Goal: Task Accomplishment & Management: Manage account settings

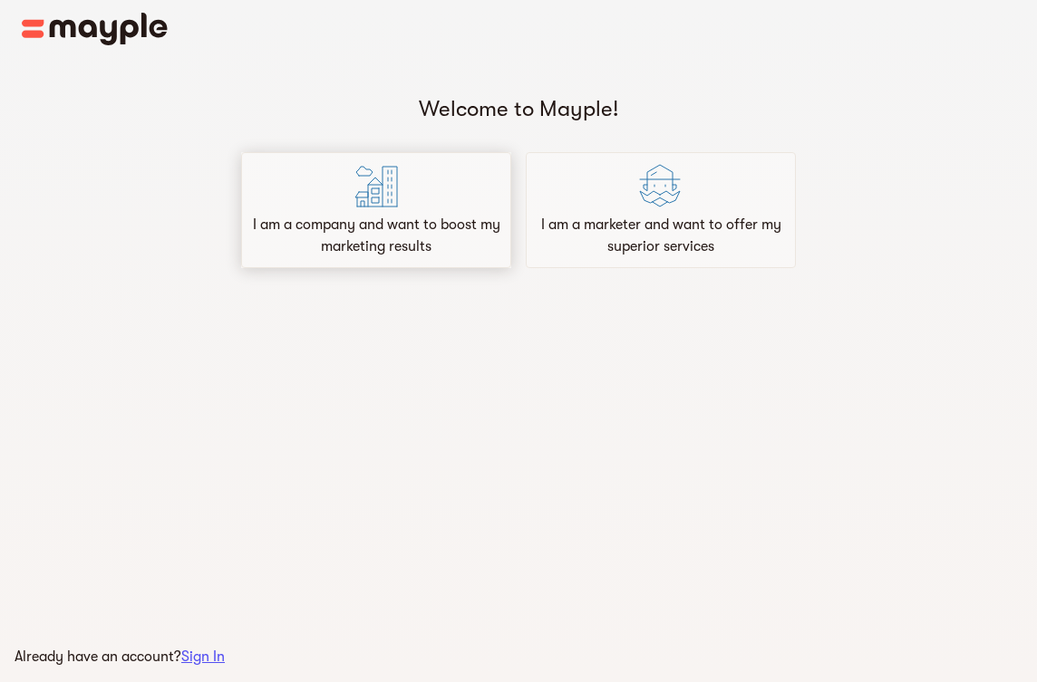
click at [402, 235] on p "I am a company and want to boost my marketing results" at bounding box center [376, 235] width 254 height 43
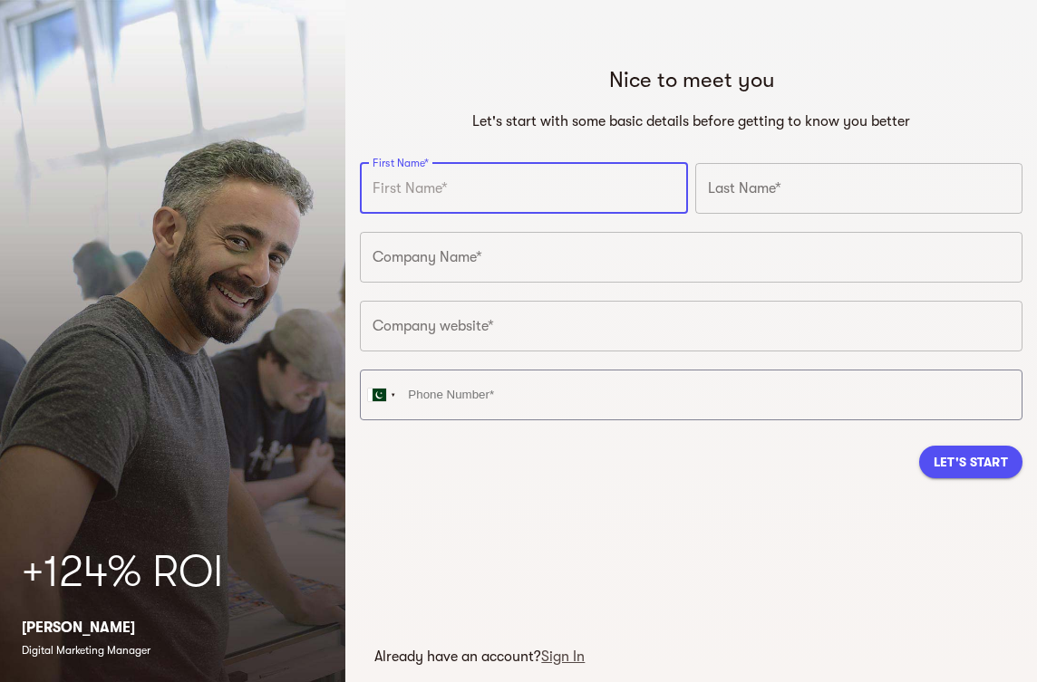
click at [558, 194] on input "text" at bounding box center [523, 188] width 327 height 51
drag, startPoint x: 599, startPoint y: 198, endPoint x: 746, endPoint y: 184, distance: 147.5
click at [608, 196] on input "text" at bounding box center [523, 188] width 327 height 51
click at [784, 184] on input "text" at bounding box center [858, 188] width 327 height 51
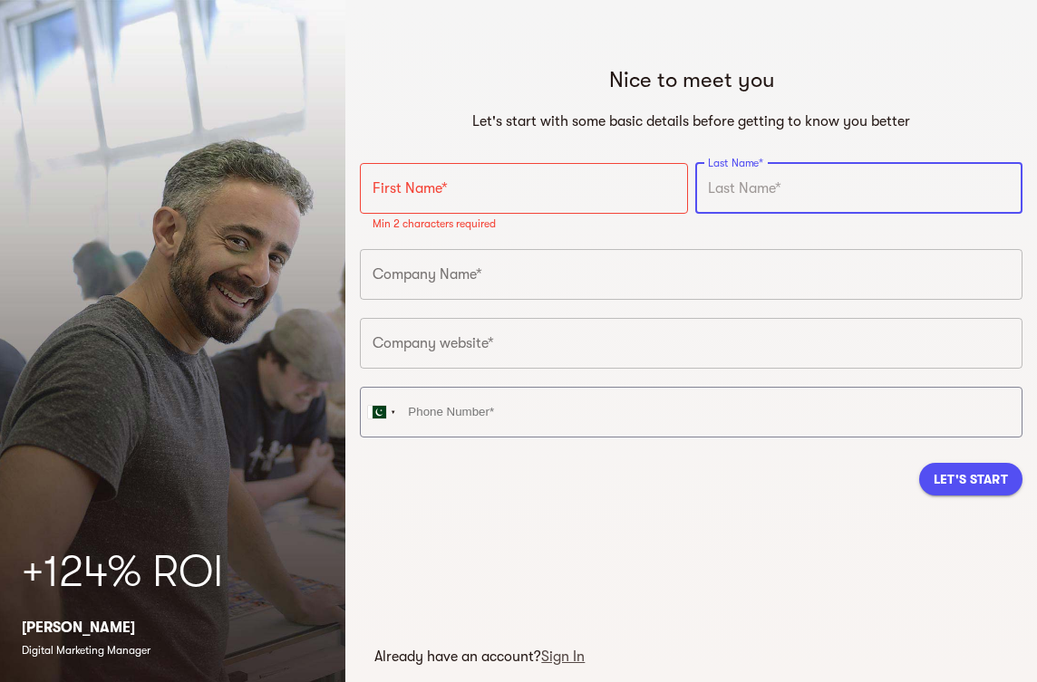
click at [524, 268] on input "text" at bounding box center [691, 274] width 662 height 51
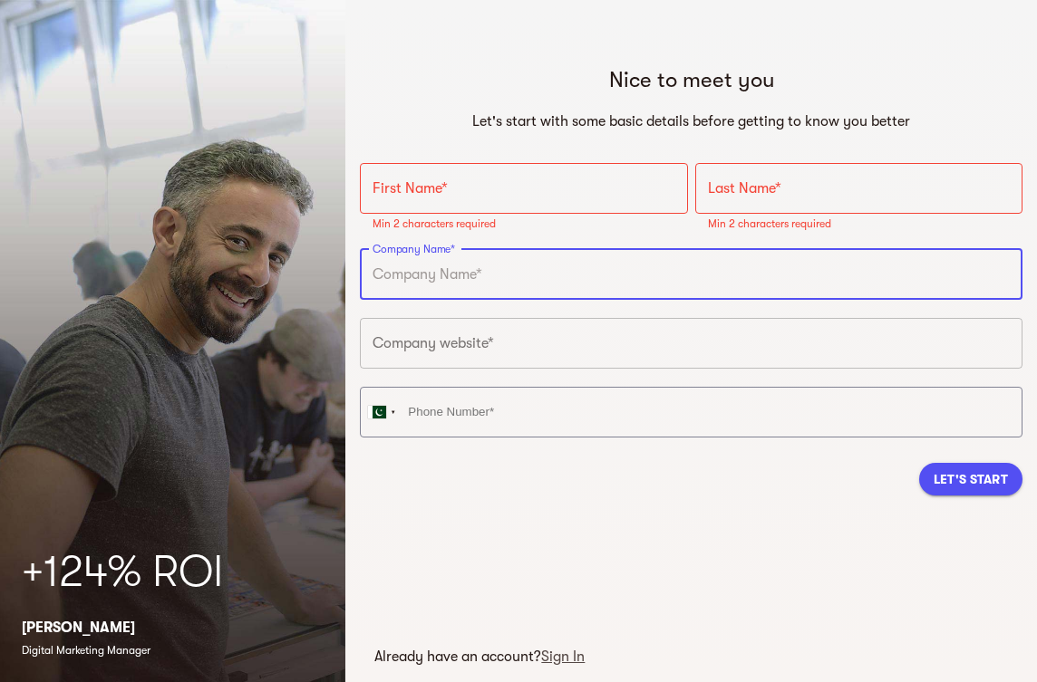
click at [544, 345] on input "text" at bounding box center [691, 343] width 662 height 51
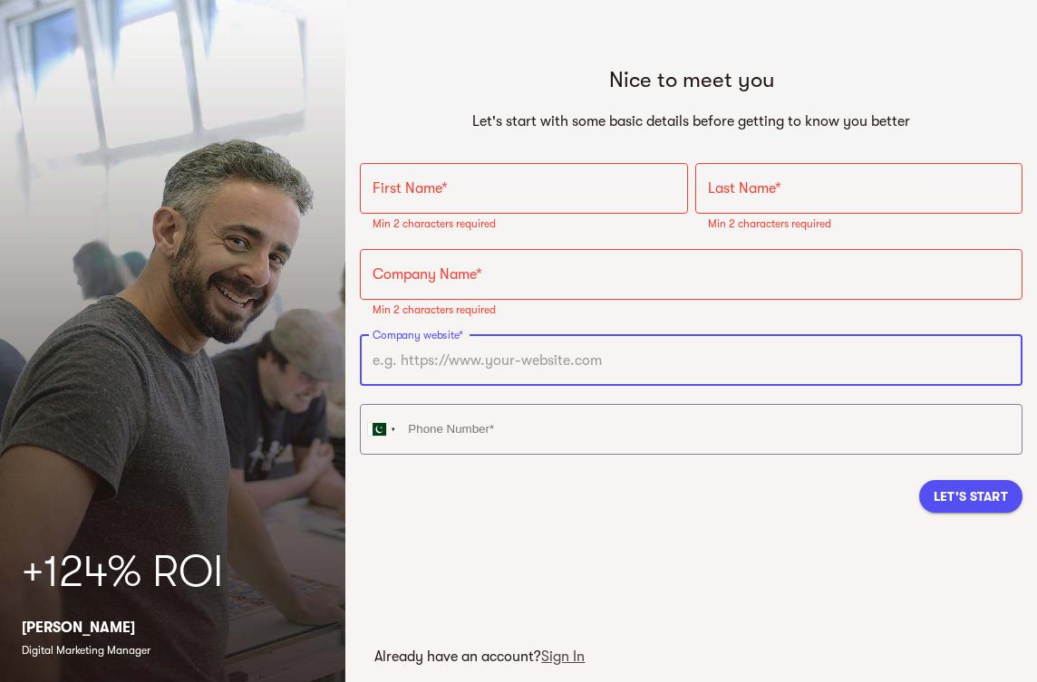
drag, startPoint x: 686, startPoint y: 497, endPoint x: 720, endPoint y: 517, distance: 38.6
click at [720, 517] on div "Let's Start" at bounding box center [691, 497] width 662 height 62
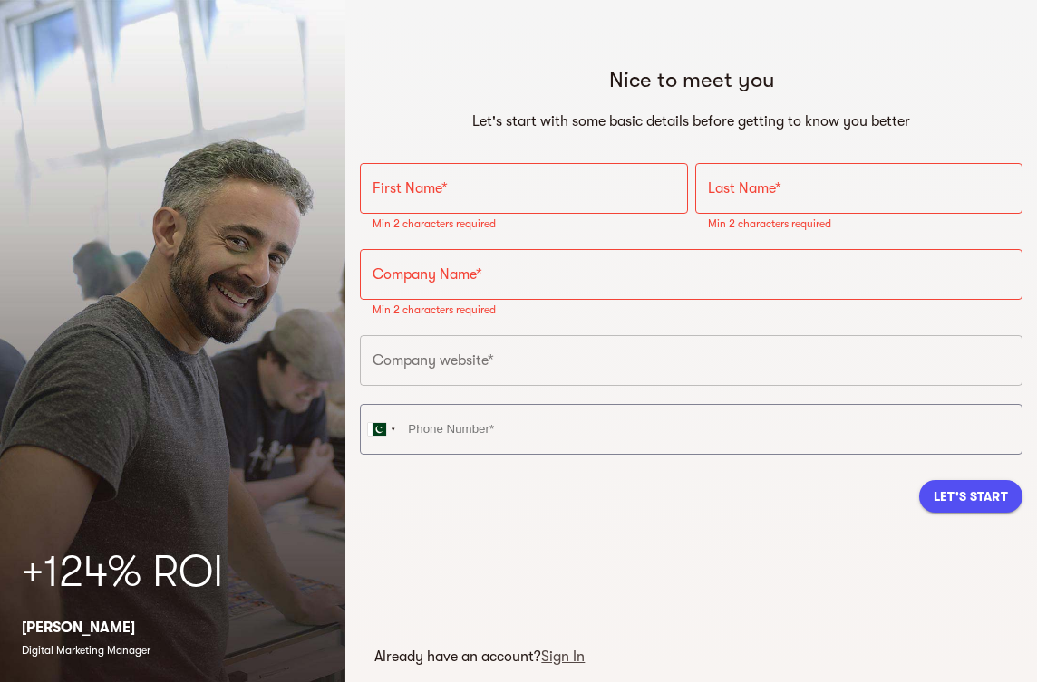
click at [517, 178] on input "text" at bounding box center [523, 188] width 327 height 51
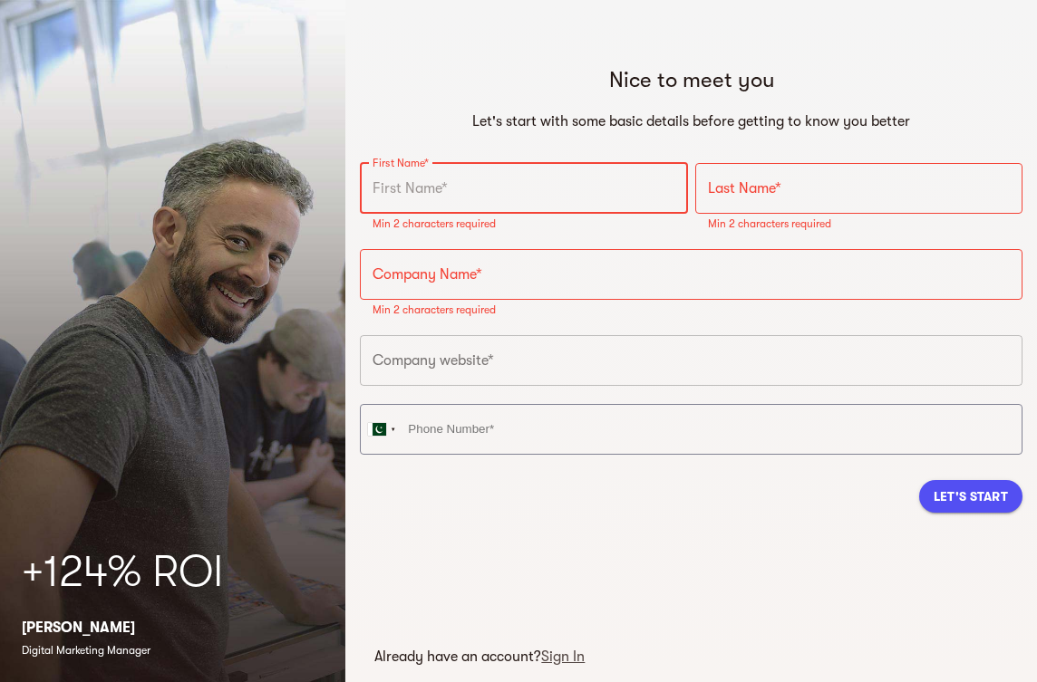
click at [517, 178] on input "text" at bounding box center [523, 188] width 327 height 51
paste input "Web Development-Devmantic"
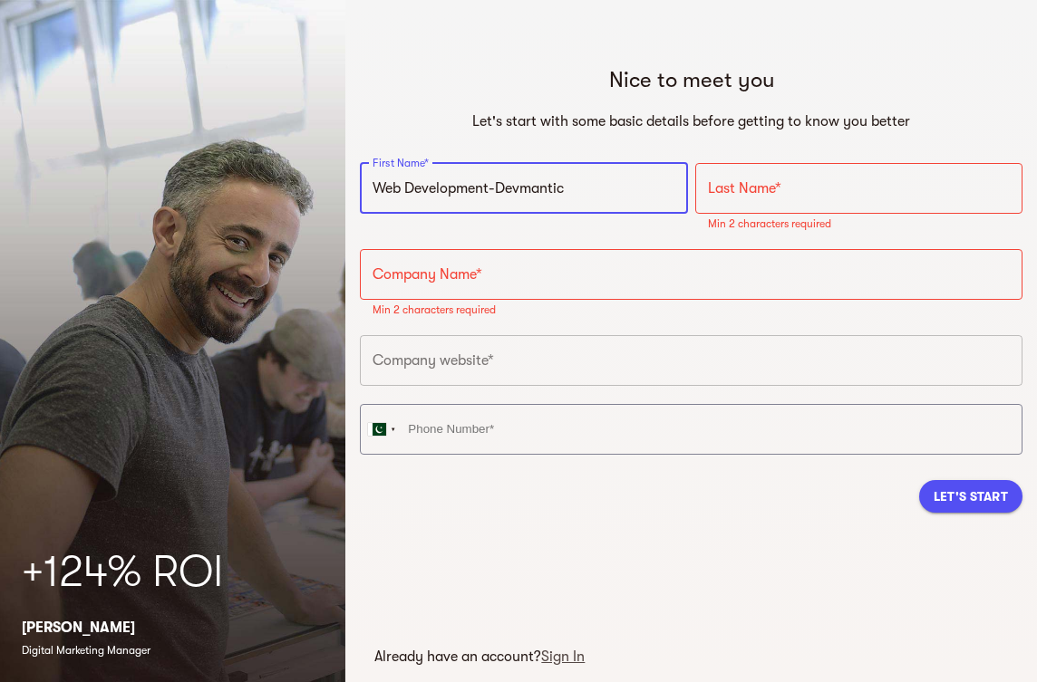
drag, startPoint x: 499, startPoint y: 186, endPoint x: 588, endPoint y: 186, distance: 88.8
click at [588, 186] on input "Web Development-Devmantic" at bounding box center [523, 188] width 327 height 51
type input "Web Development-Devmantic"
click at [753, 188] on input "text" at bounding box center [858, 188] width 327 height 51
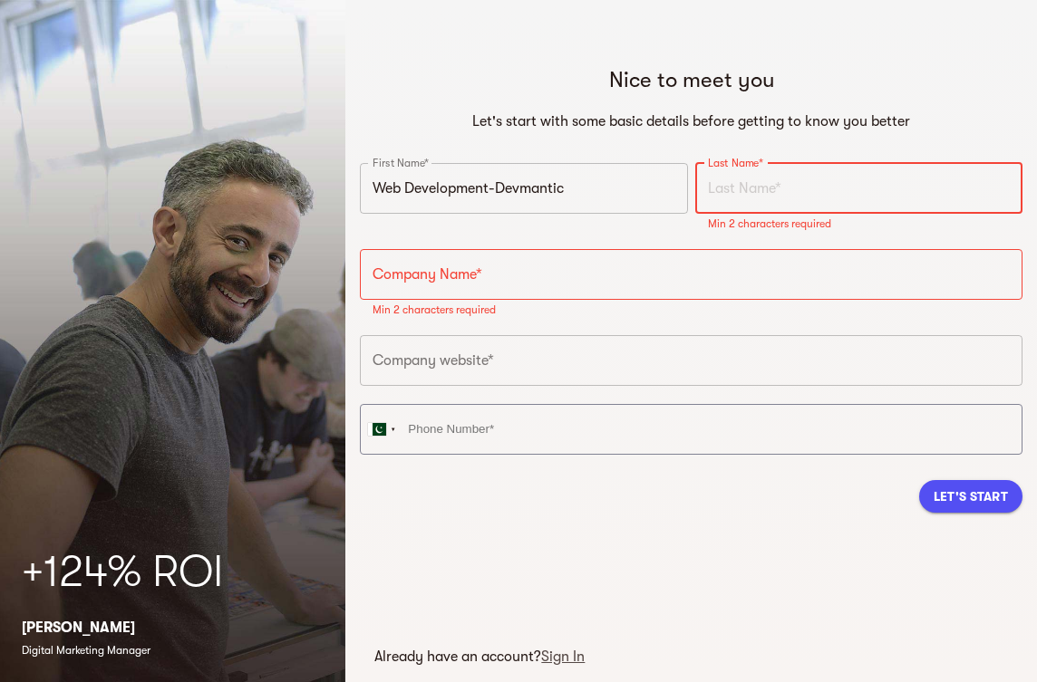
paste input "Devmantic"
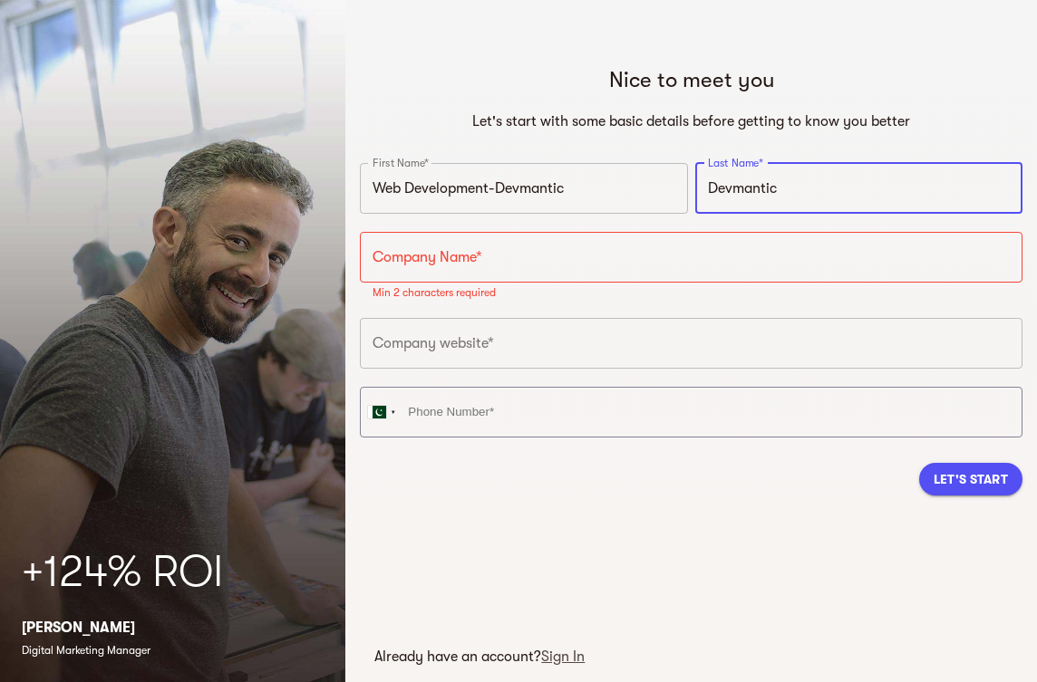
type input "Devmantic"
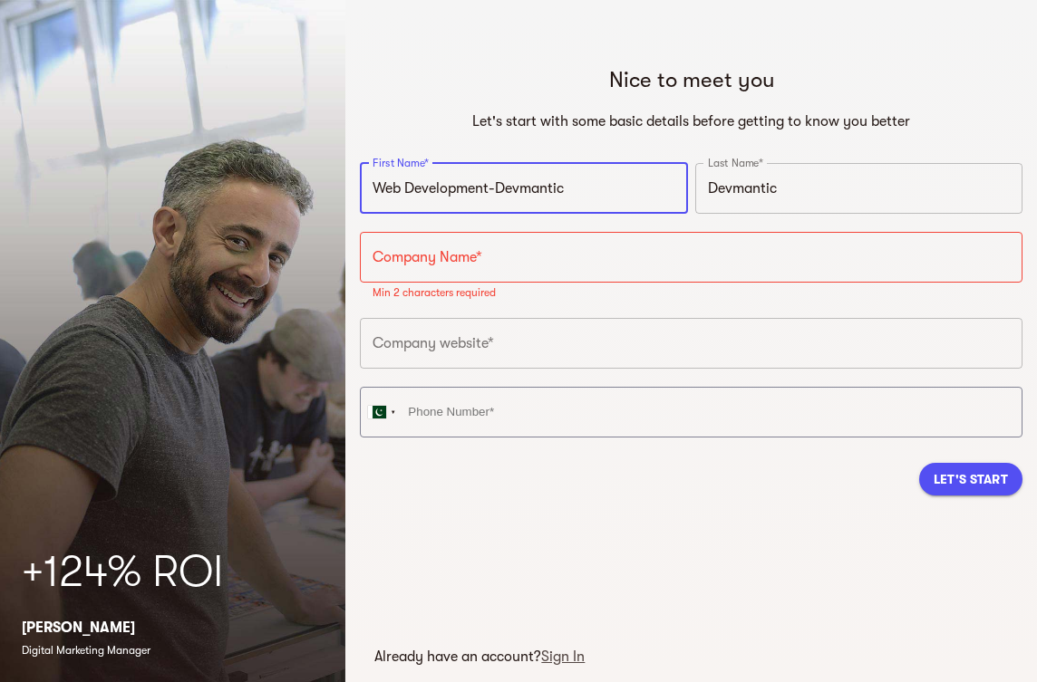
drag, startPoint x: 492, startPoint y: 185, endPoint x: 598, endPoint y: 189, distance: 106.1
click at [598, 189] on input "Web Development-Devmantic" at bounding box center [523, 188] width 327 height 51
type input "Web Development"
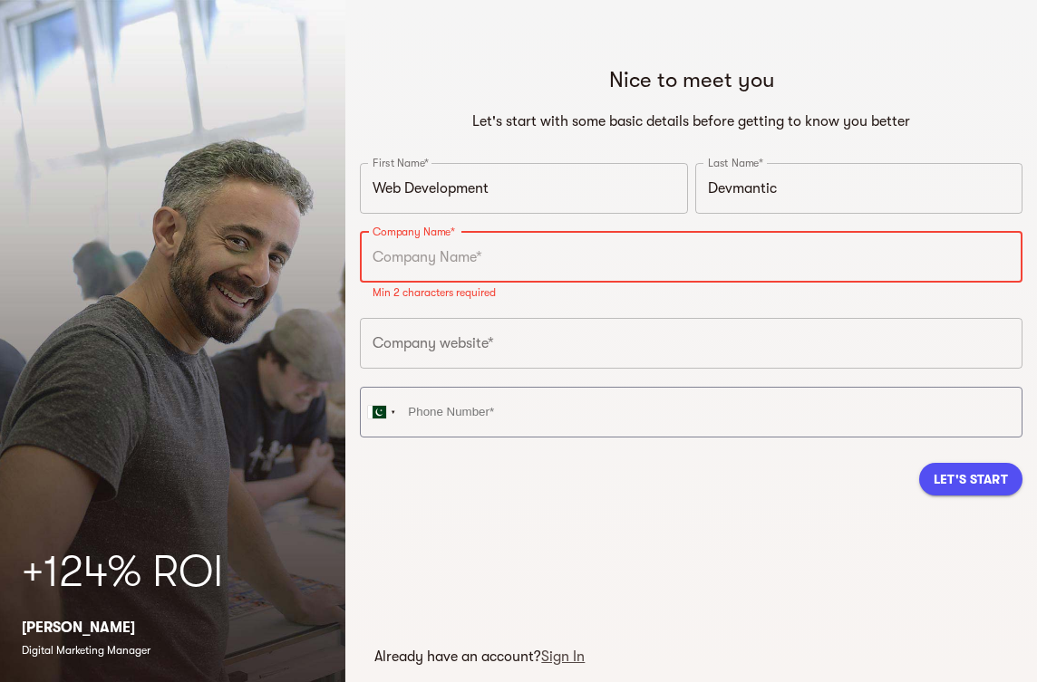
click at [542, 263] on input "text" at bounding box center [691, 257] width 662 height 51
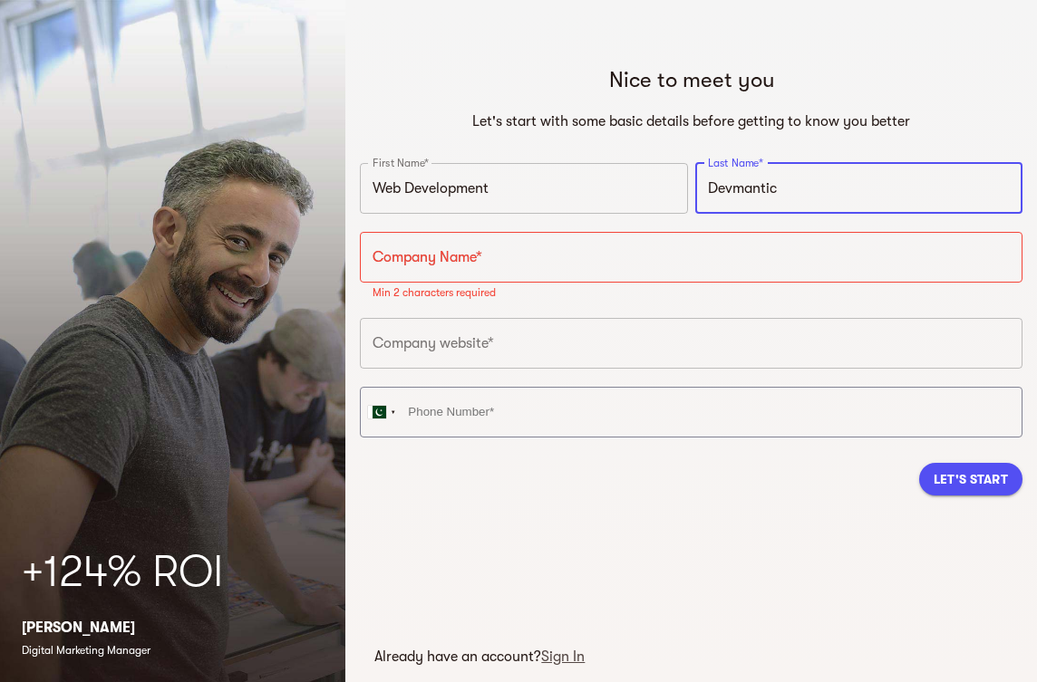
drag, startPoint x: 707, startPoint y: 192, endPoint x: 793, endPoint y: 184, distance: 86.5
click at [793, 184] on input "Devmantic" at bounding box center [858, 188] width 327 height 51
click at [461, 267] on input "text" at bounding box center [691, 257] width 662 height 51
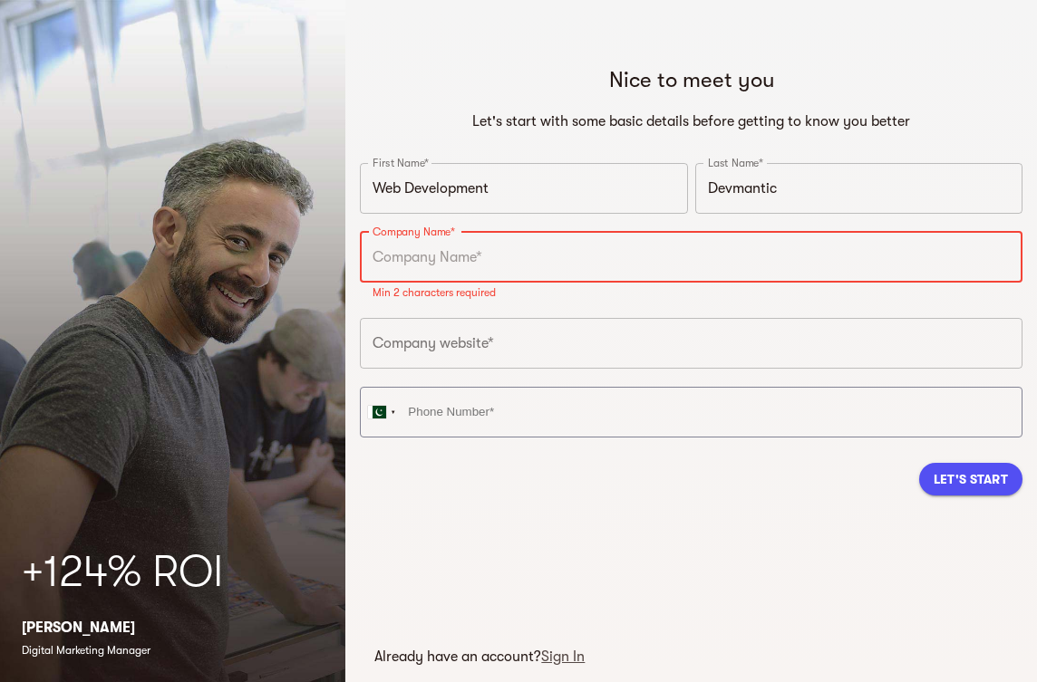
paste input "Devmantic"
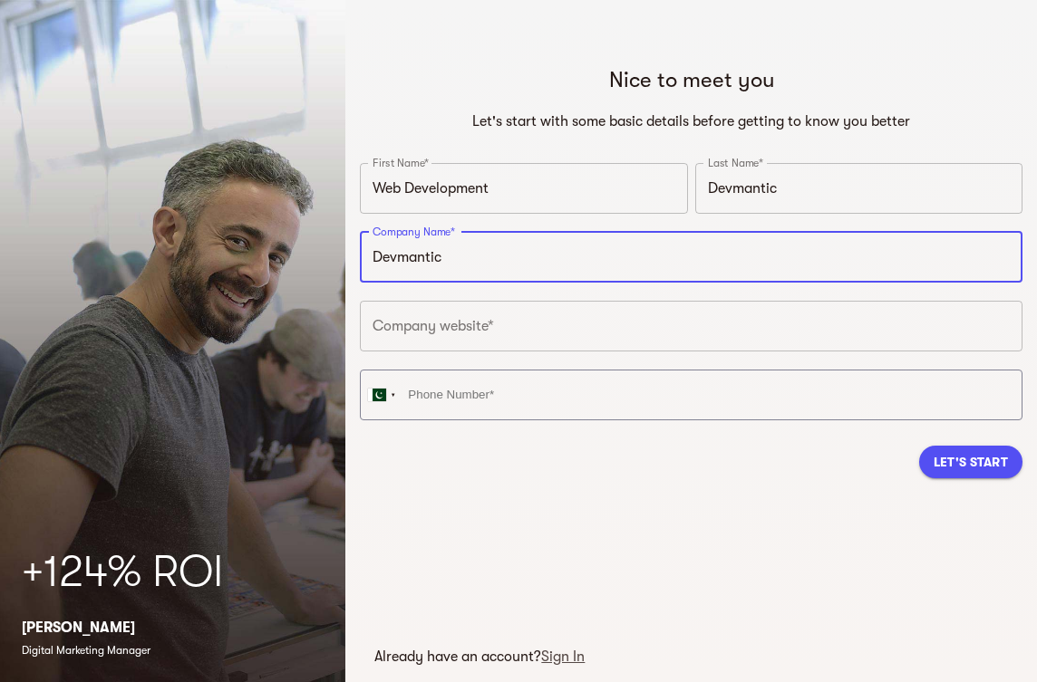
type input "Devmantic"
click at [441, 321] on input "text" at bounding box center [691, 326] width 662 height 51
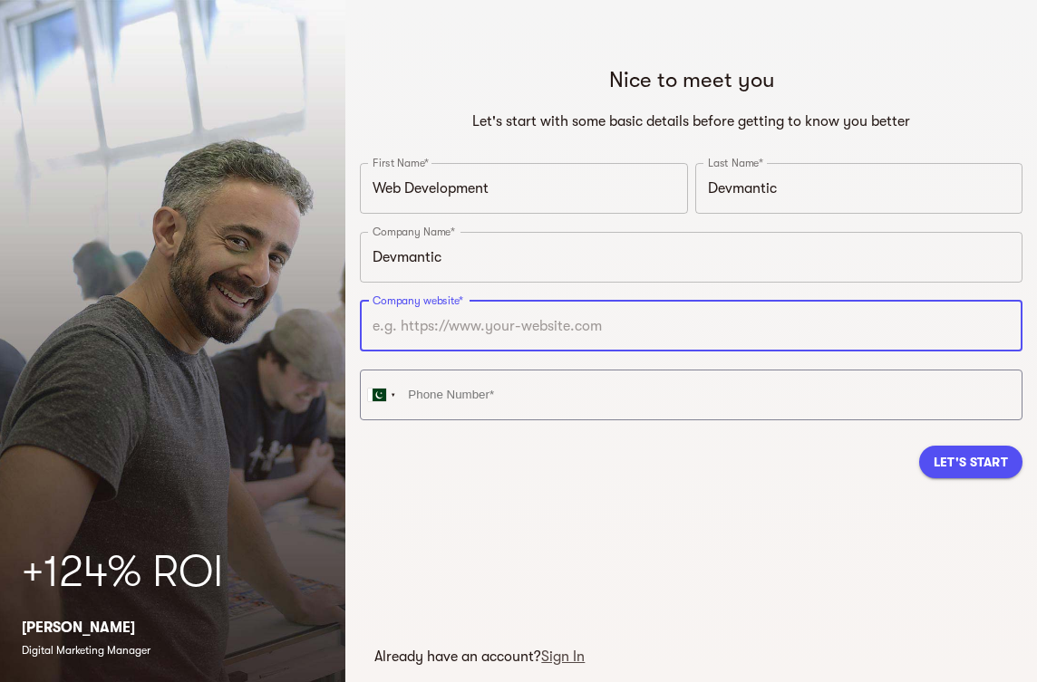
paste input "[URL][DOMAIN_NAME]"
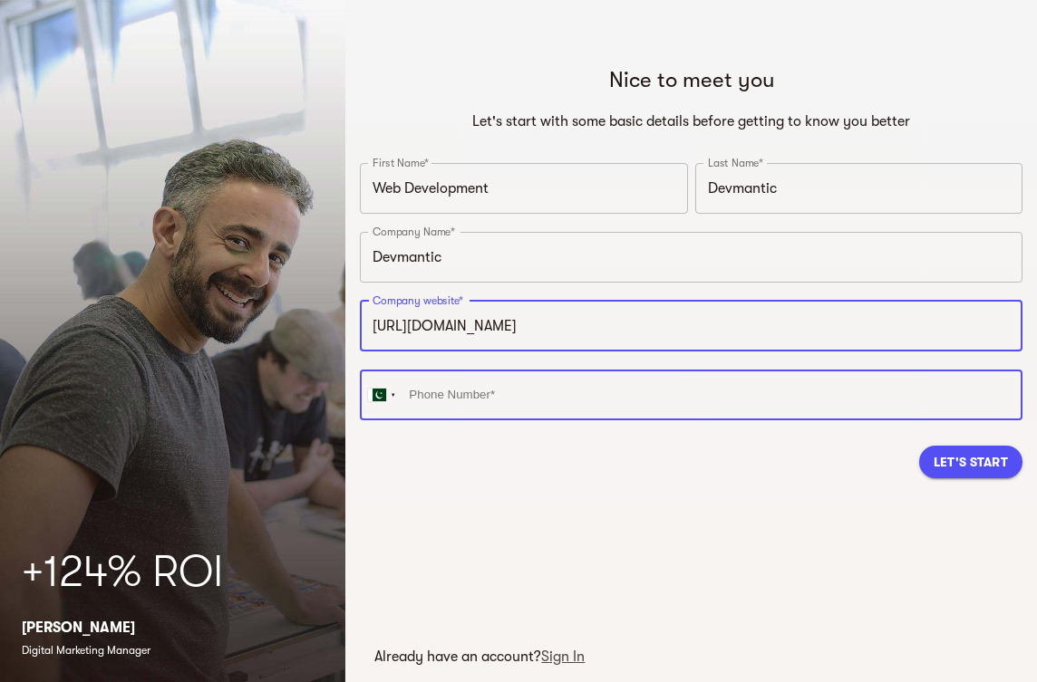
type input "[URL][DOMAIN_NAME]"
click at [460, 403] on input "tel" at bounding box center [691, 395] width 662 height 51
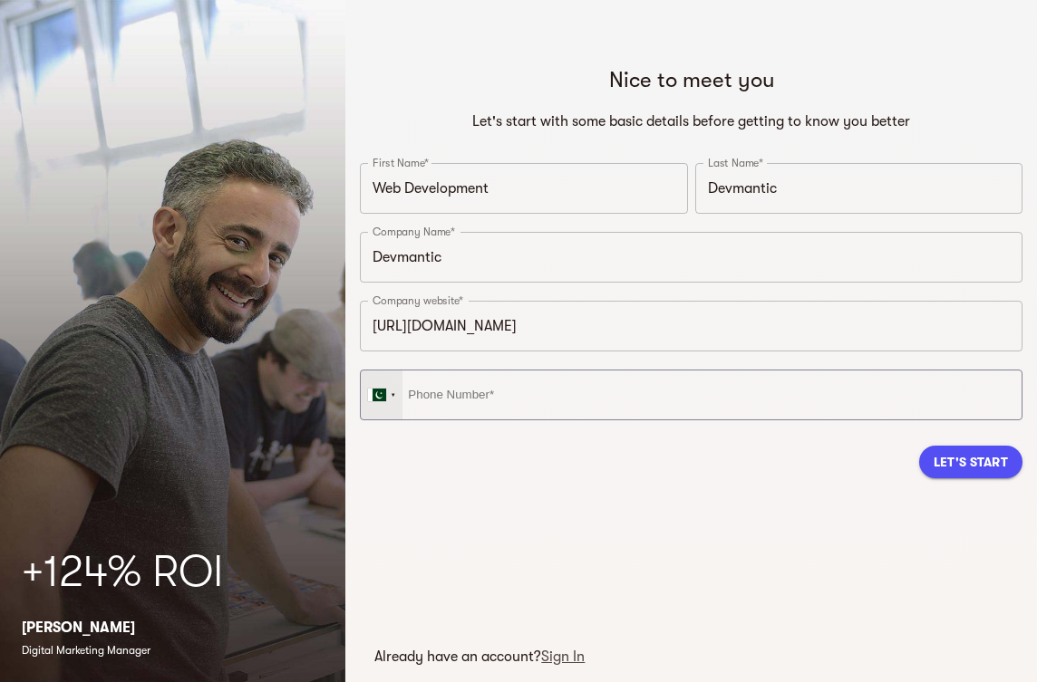
click at [391, 393] on div at bounding box center [393, 395] width 5 height 22
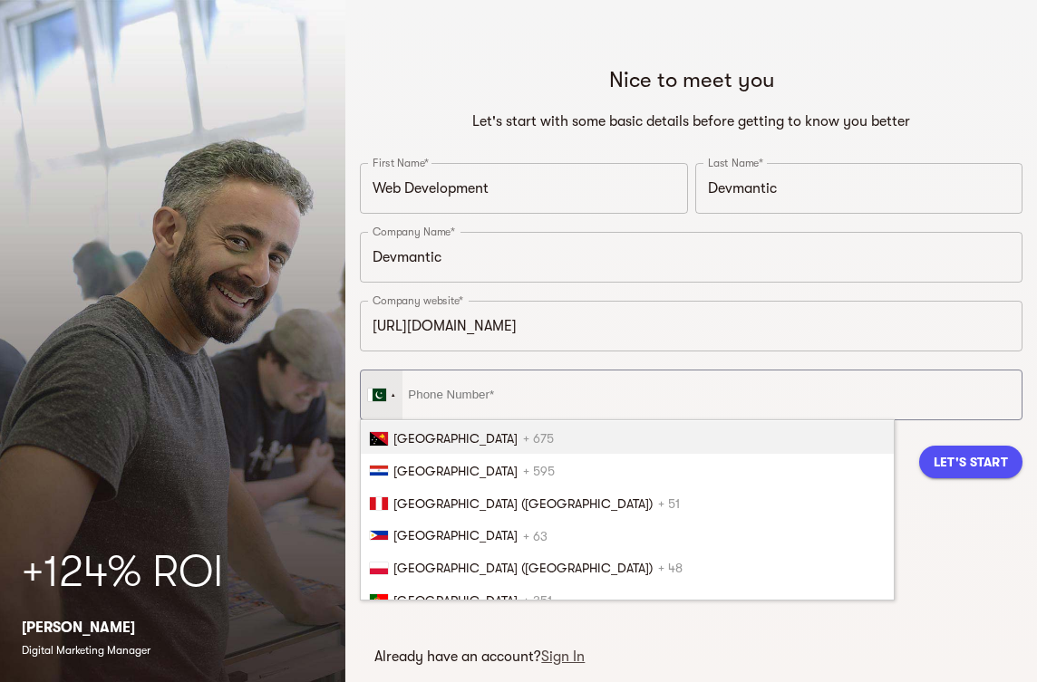
scroll to position [1103, 0]
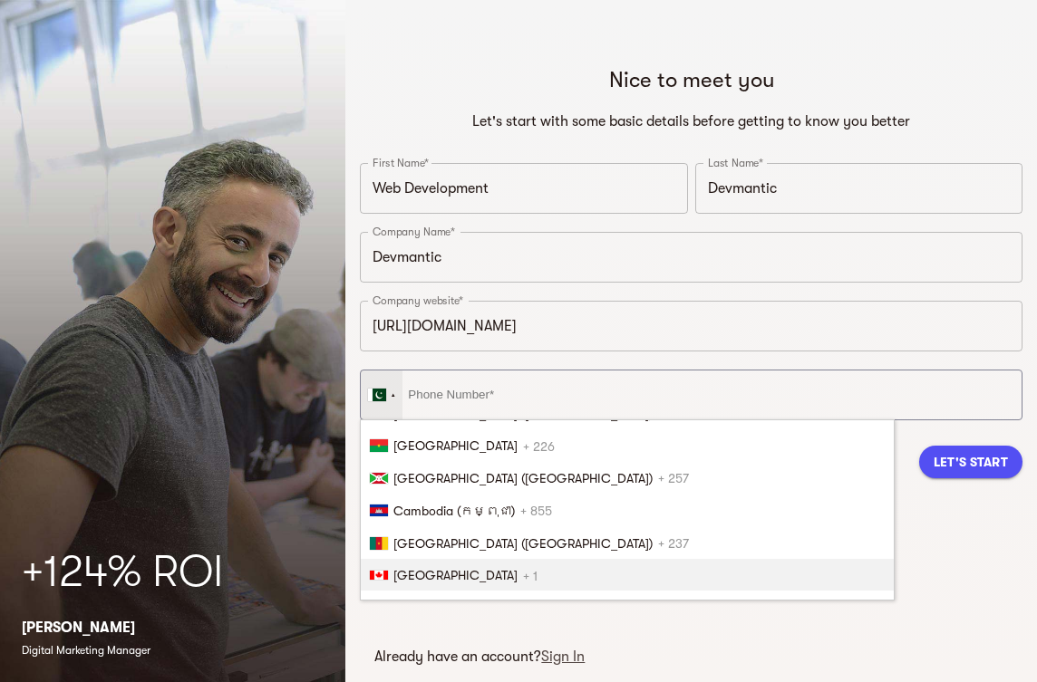
click at [503, 566] on li "Canada + 1" at bounding box center [627, 575] width 533 height 33
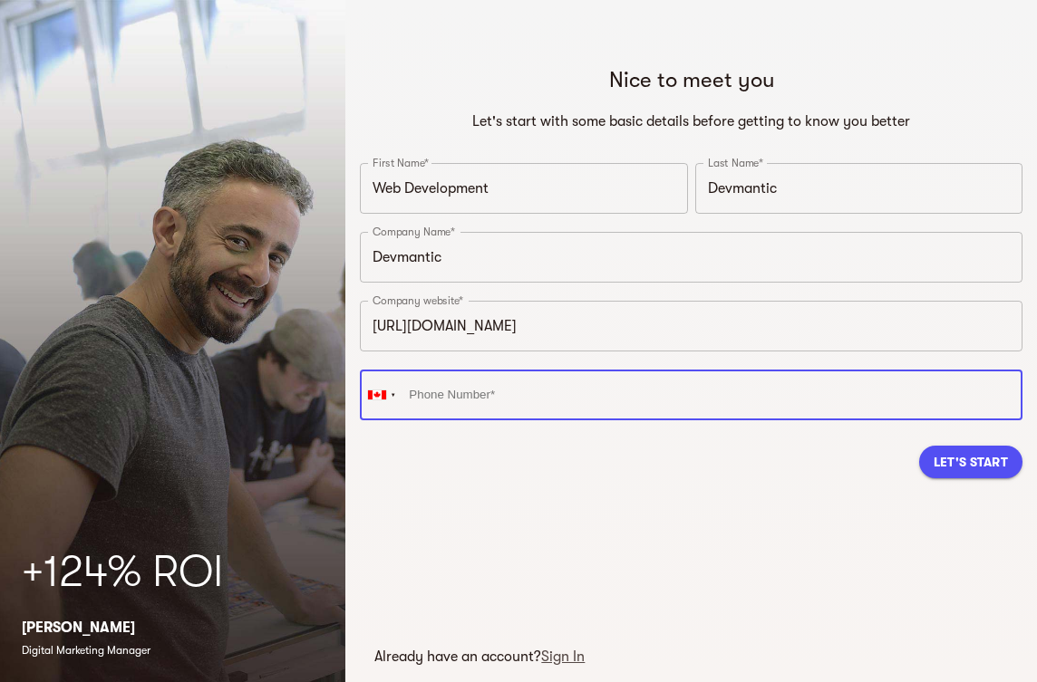
click at [442, 395] on input "tel" at bounding box center [691, 395] width 662 height 51
type input "[PHONE_NUMBER]"
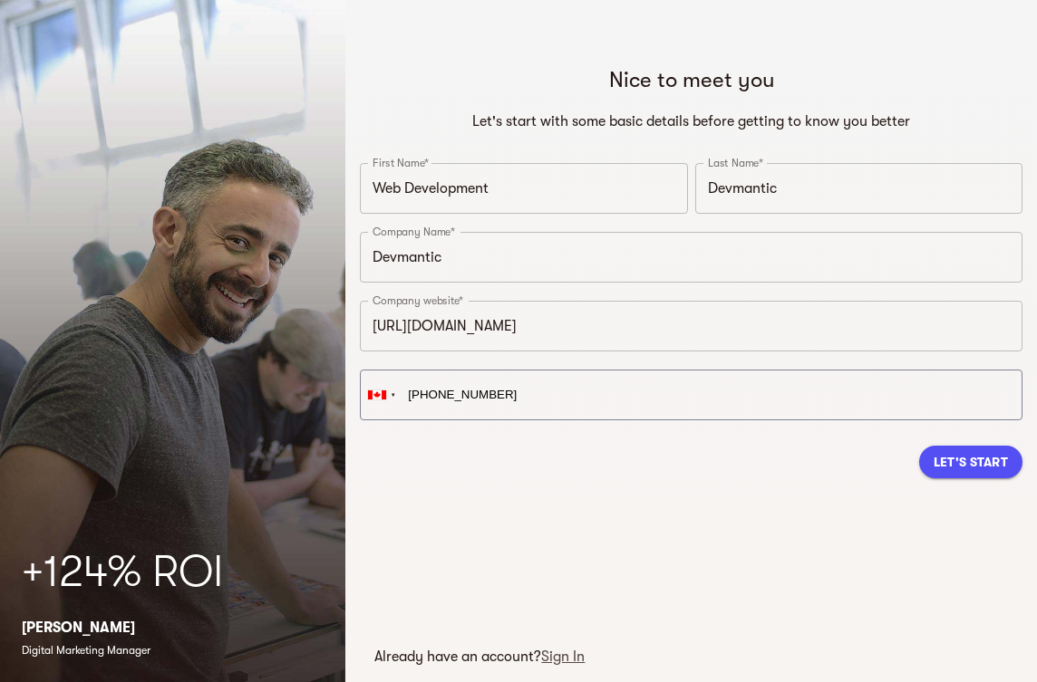
click at [963, 465] on span "Let's Start" at bounding box center [970, 462] width 74 height 22
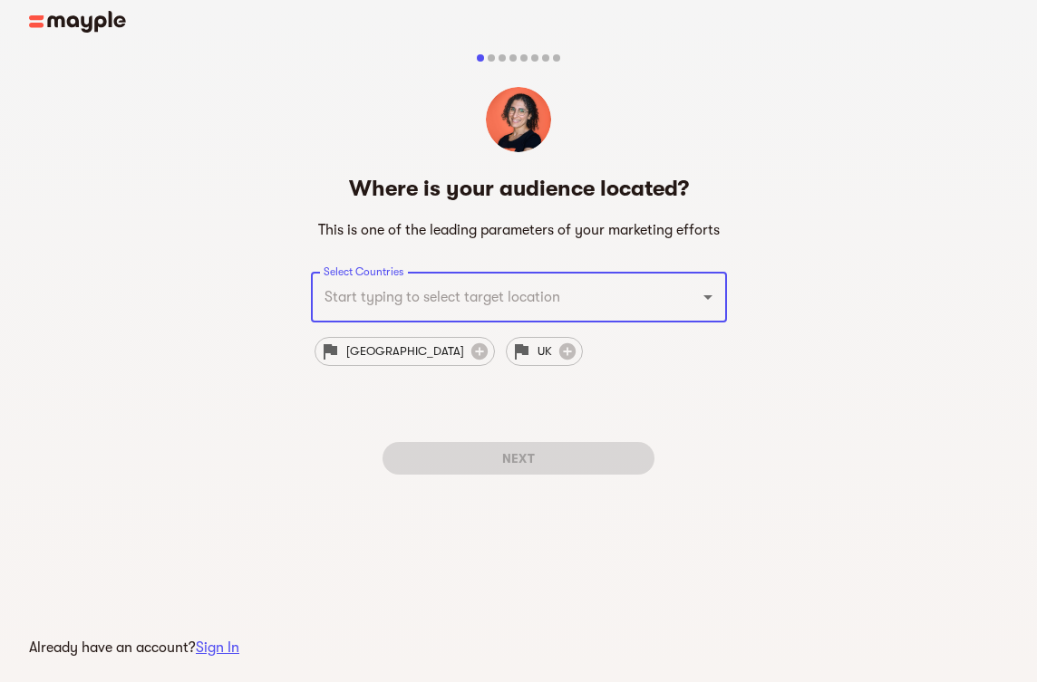
click at [352, 313] on input "Select Countries" at bounding box center [493, 297] width 349 height 34
paste input "Address: [STREET_ADDRESS]."
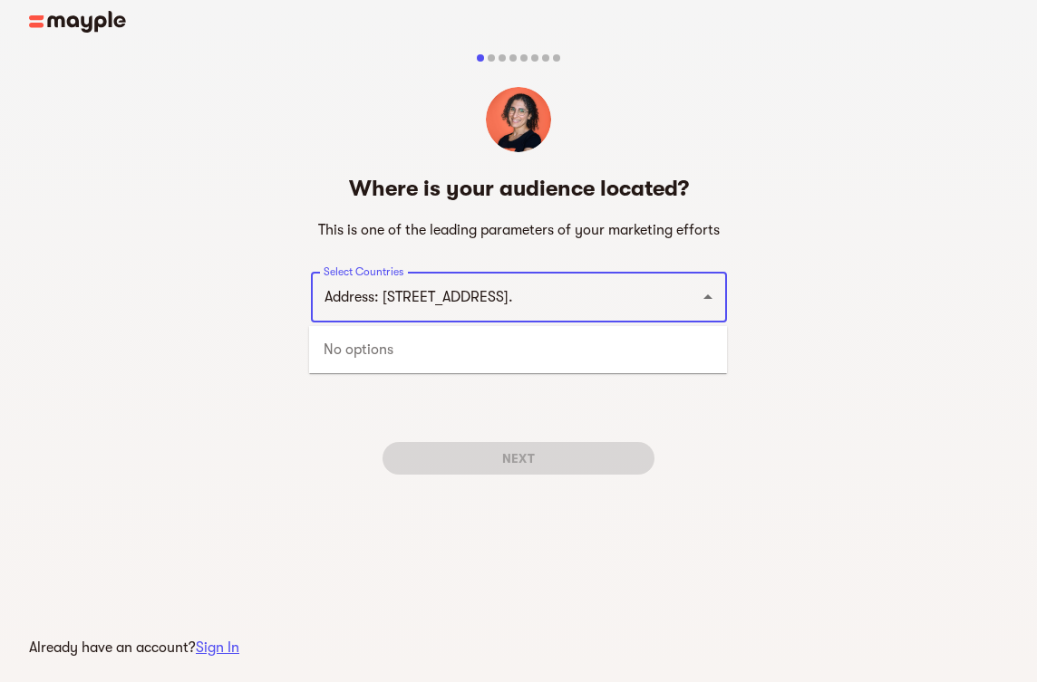
scroll to position [0, 22]
click at [362, 298] on input "Address: [STREET_ADDRESS]." at bounding box center [493, 297] width 349 height 34
type input "[STREET_ADDRESS]."
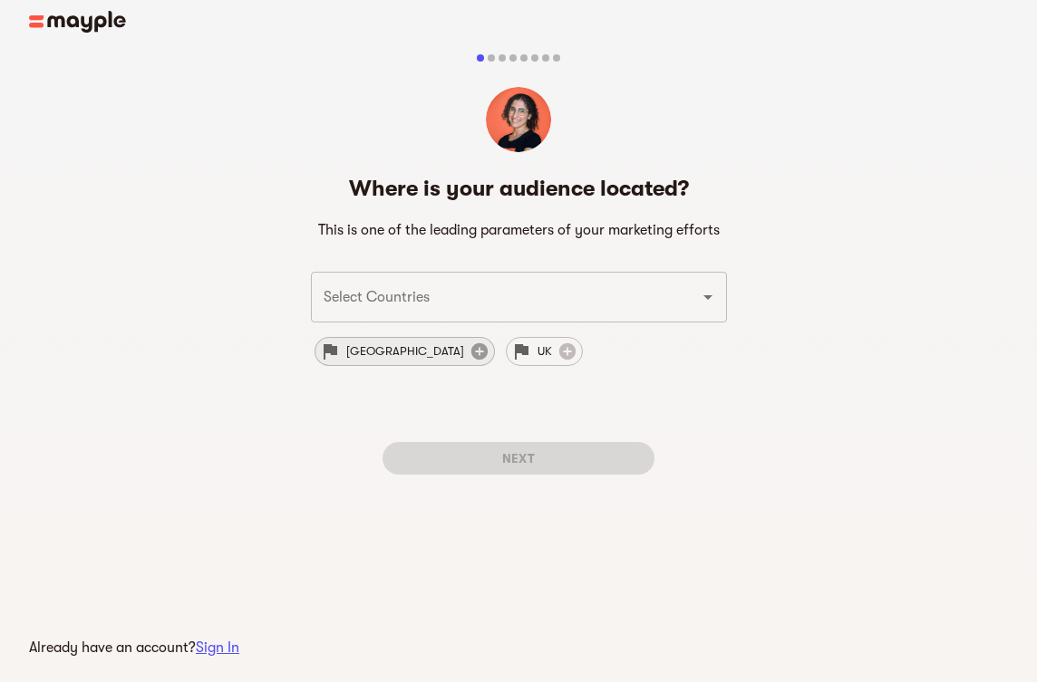
click at [470, 353] on icon at bounding box center [478, 351] width 16 height 16
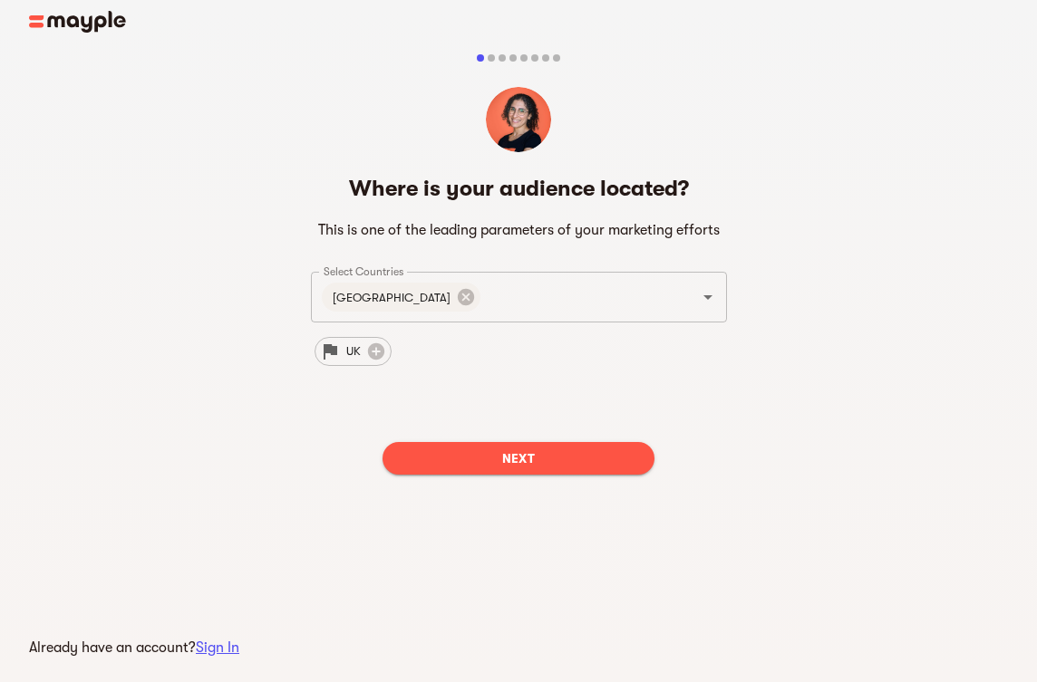
click at [469, 456] on span "Next" at bounding box center [518, 459] width 243 height 22
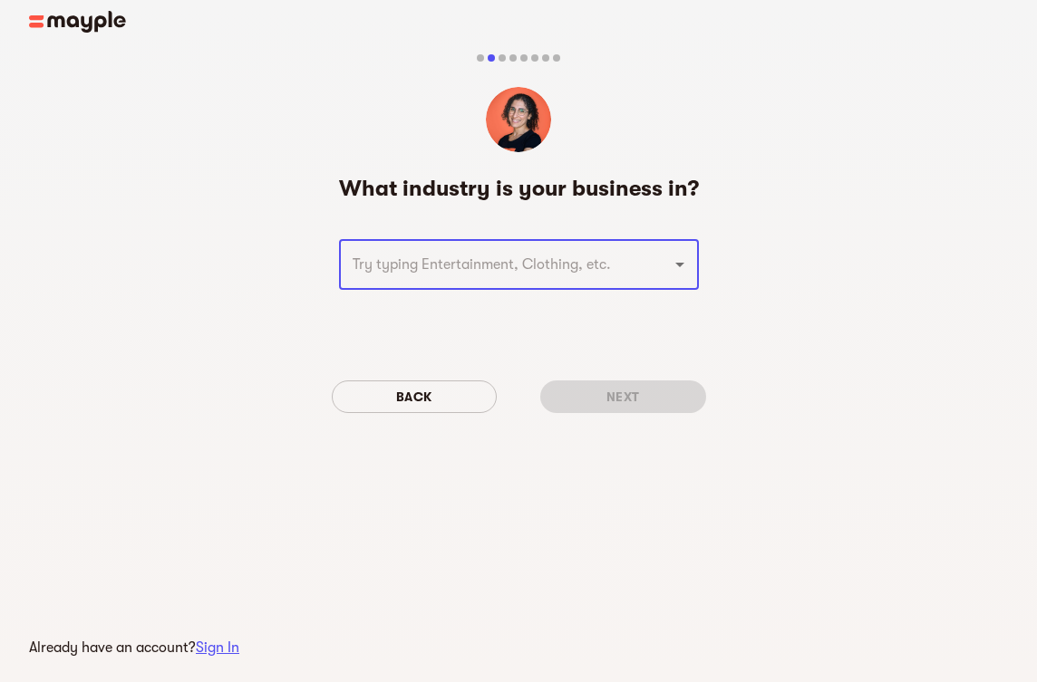
click at [535, 275] on input "text" at bounding box center [493, 264] width 293 height 34
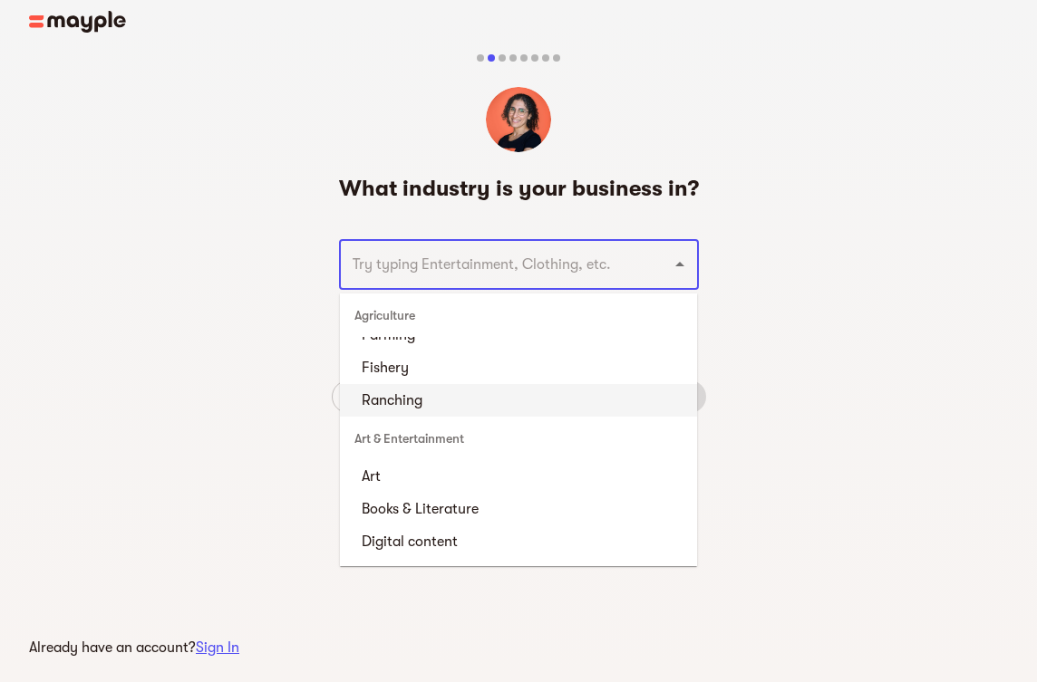
scroll to position [91, 0]
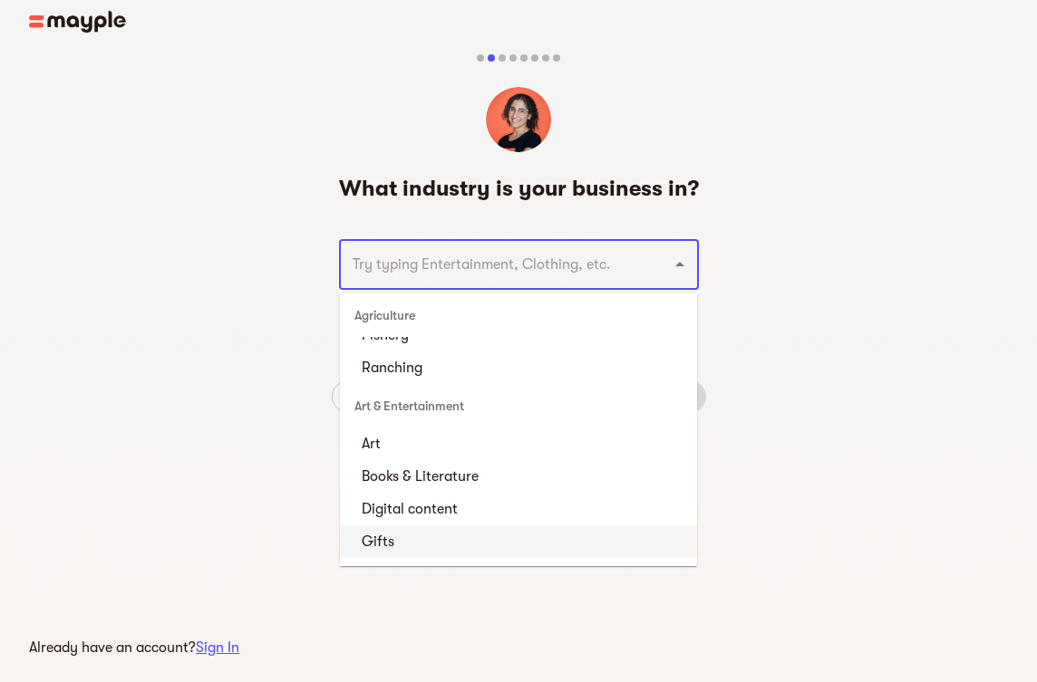
click at [499, 535] on li "Gifts" at bounding box center [518, 542] width 357 height 33
type input "Gifts"
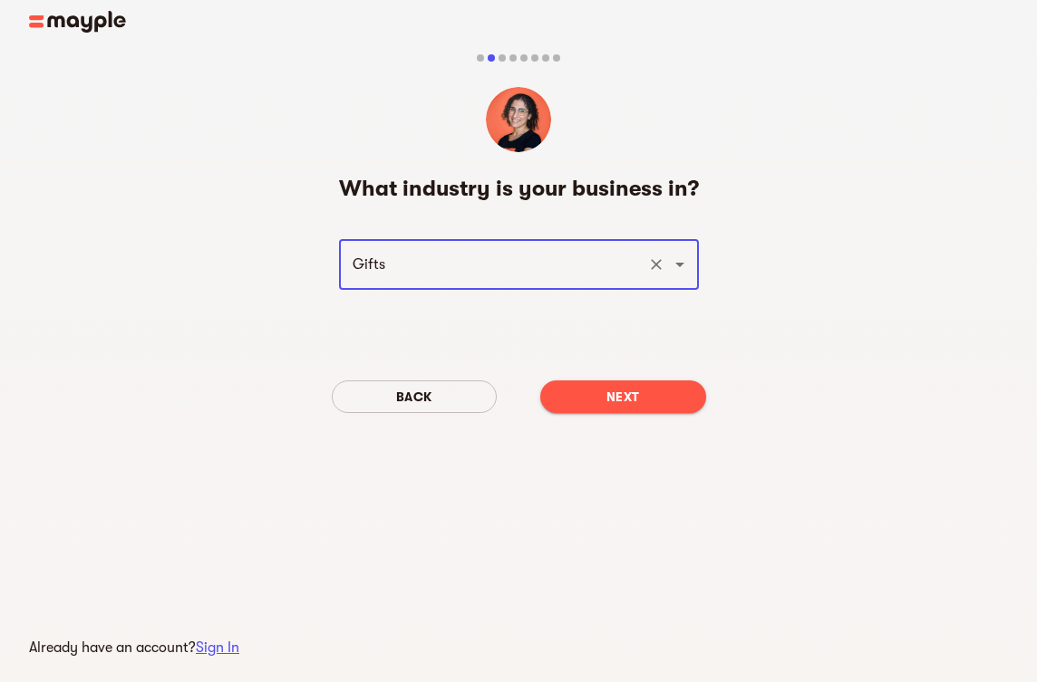
click at [600, 394] on span "Next" at bounding box center [623, 397] width 137 height 22
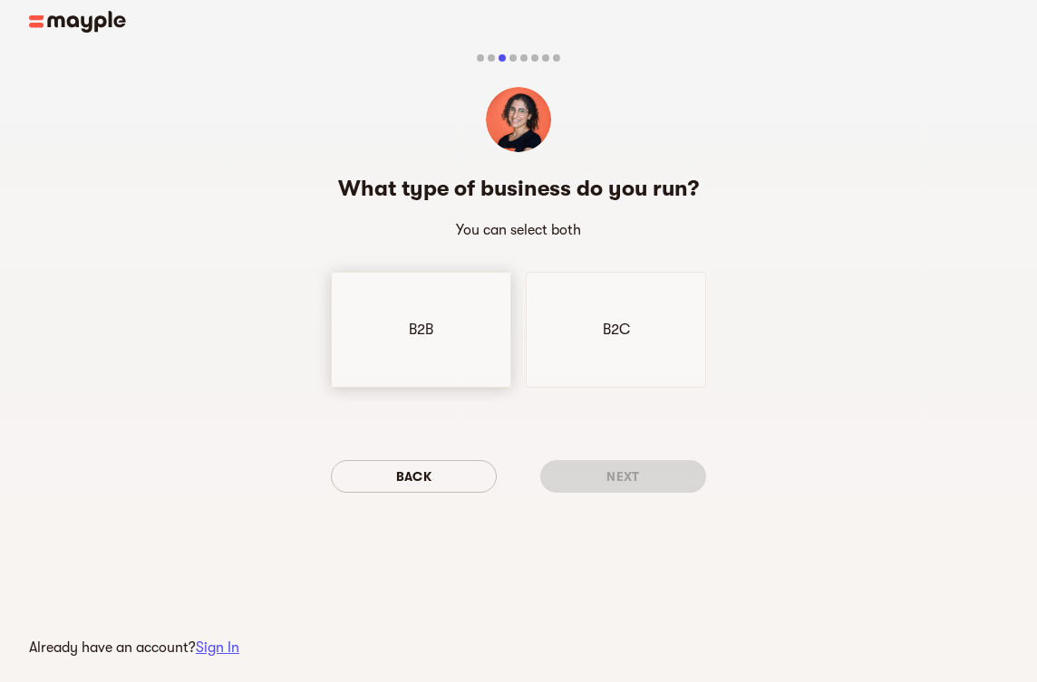
click at [401, 345] on div "B2B" at bounding box center [421, 330] width 180 height 116
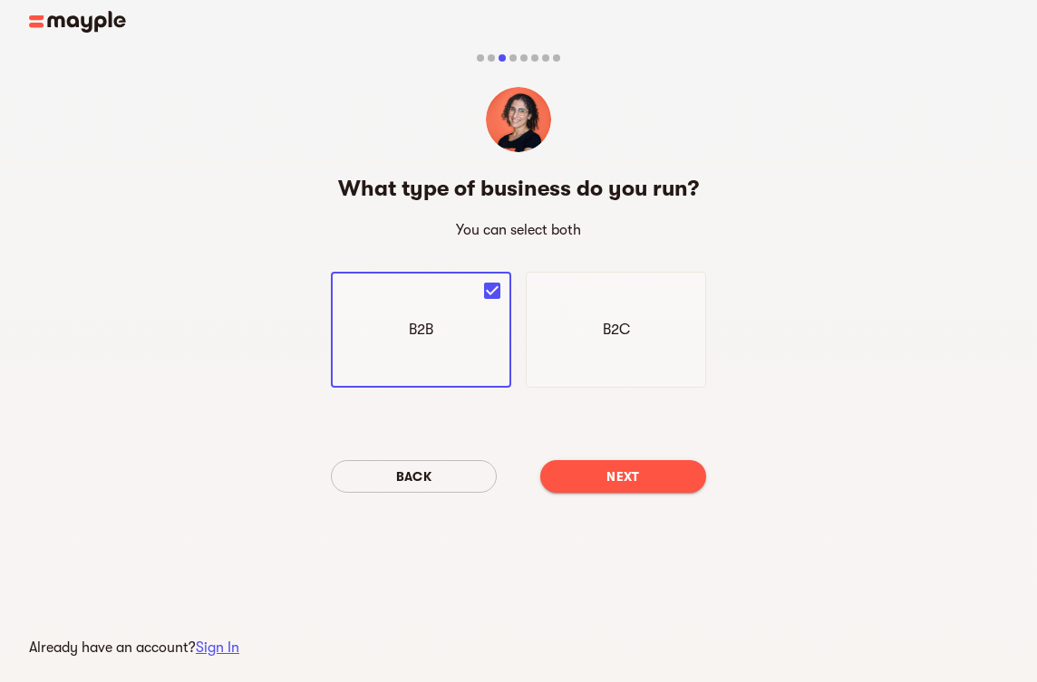
click at [575, 488] on button "Next" at bounding box center [623, 476] width 166 height 33
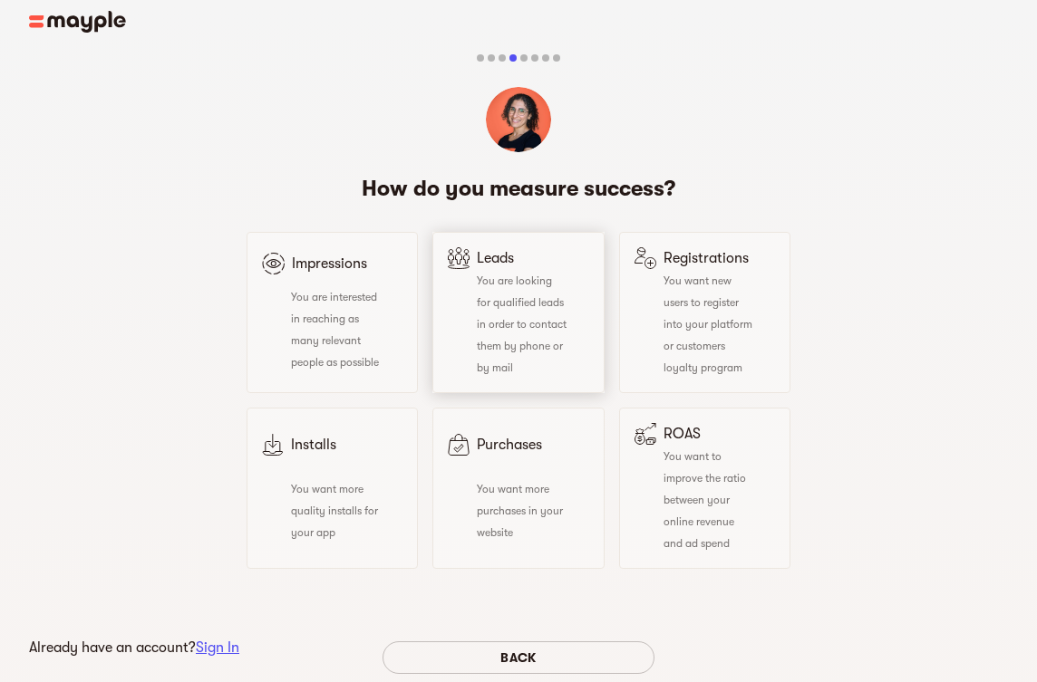
click at [540, 339] on div "You are looking for qualified leads in order to contact them by phone or by mail" at bounding box center [507, 323] width 119 height 109
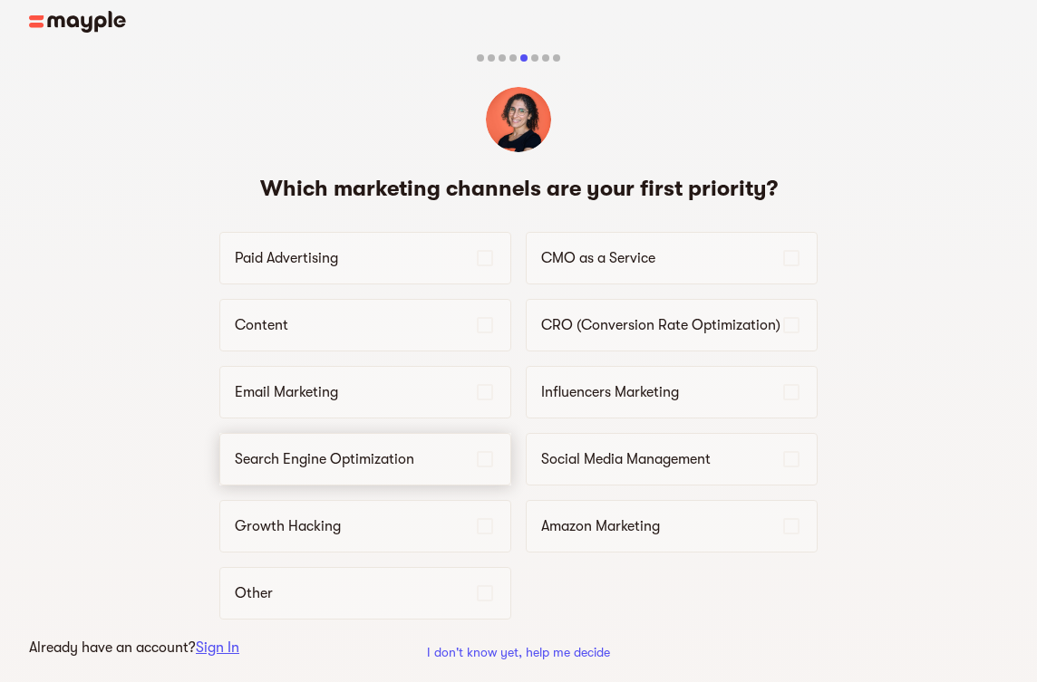
click at [420, 465] on p "Search Engine Optimization" at bounding box center [354, 460] width 239 height 22
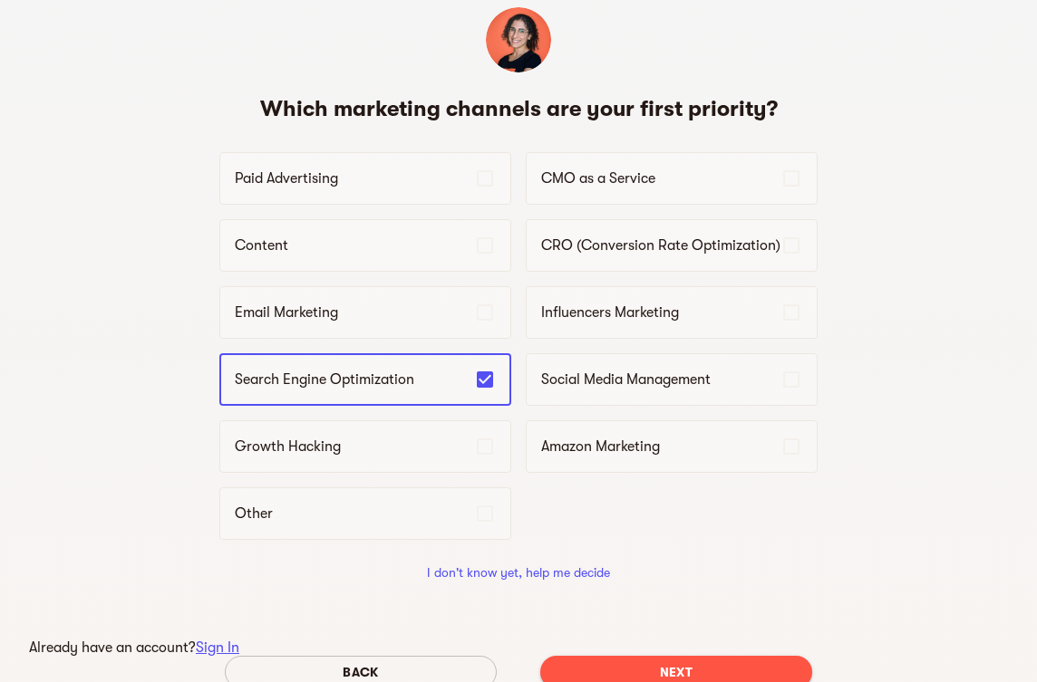
scroll to position [188, 0]
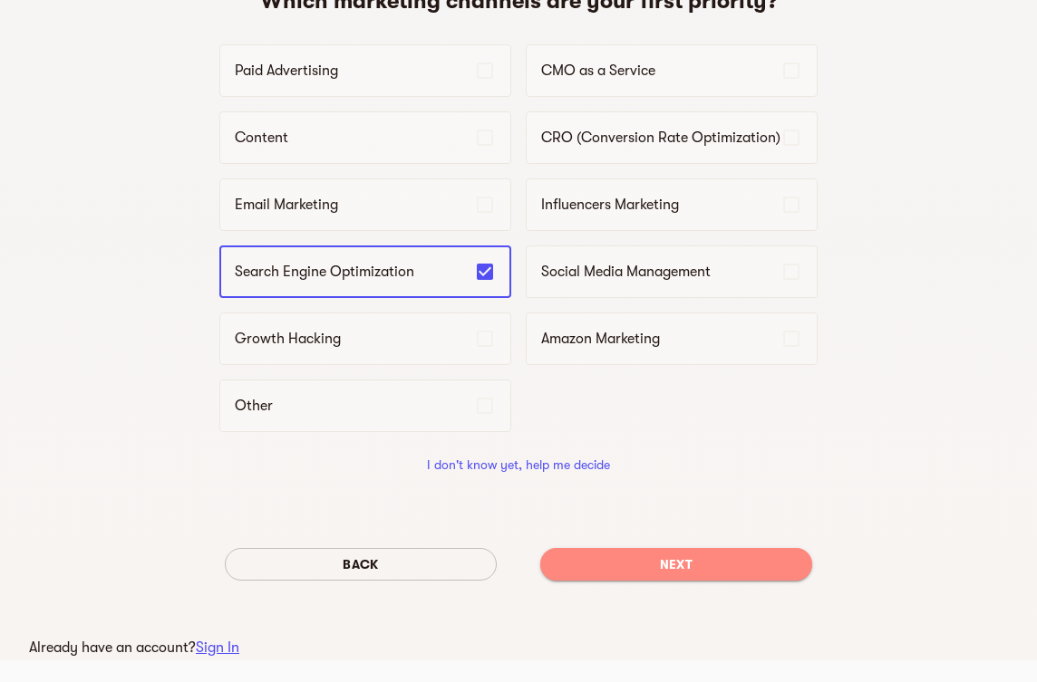
click at [662, 571] on span "Next" at bounding box center [676, 565] width 243 height 22
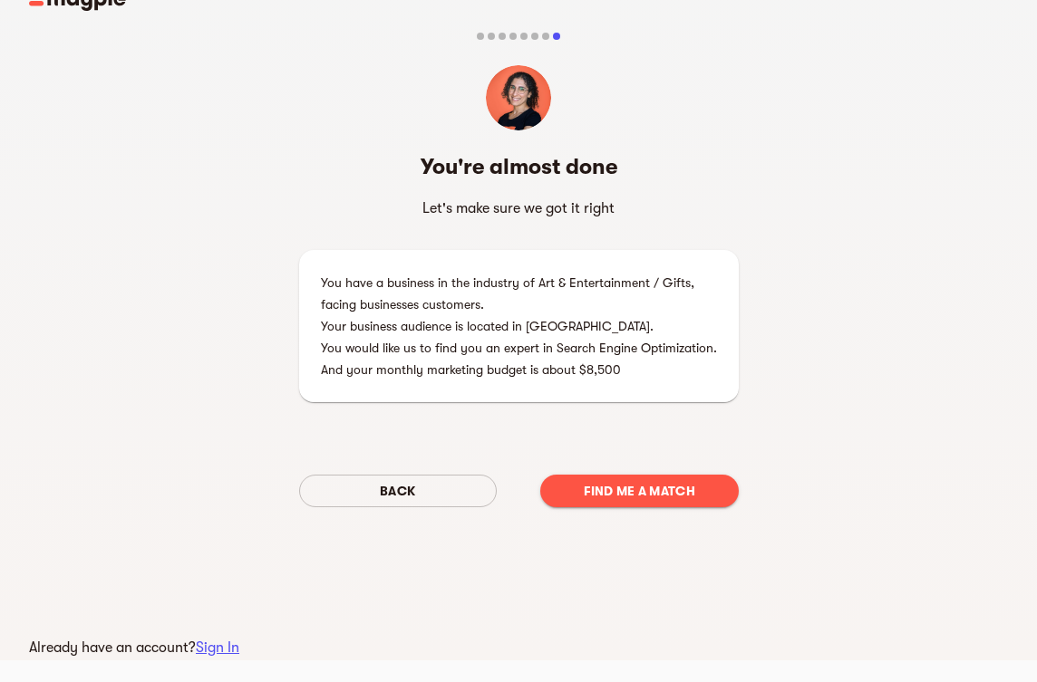
scroll to position [0, 0]
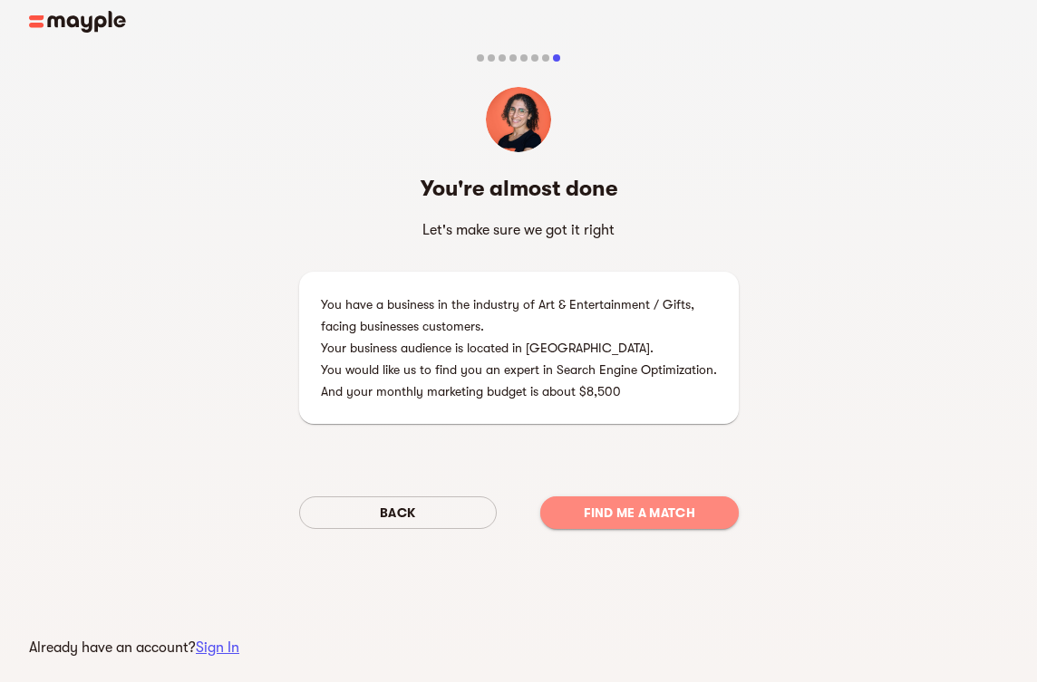
click at [668, 516] on span "Find me a match" at bounding box center [639, 513] width 169 height 22
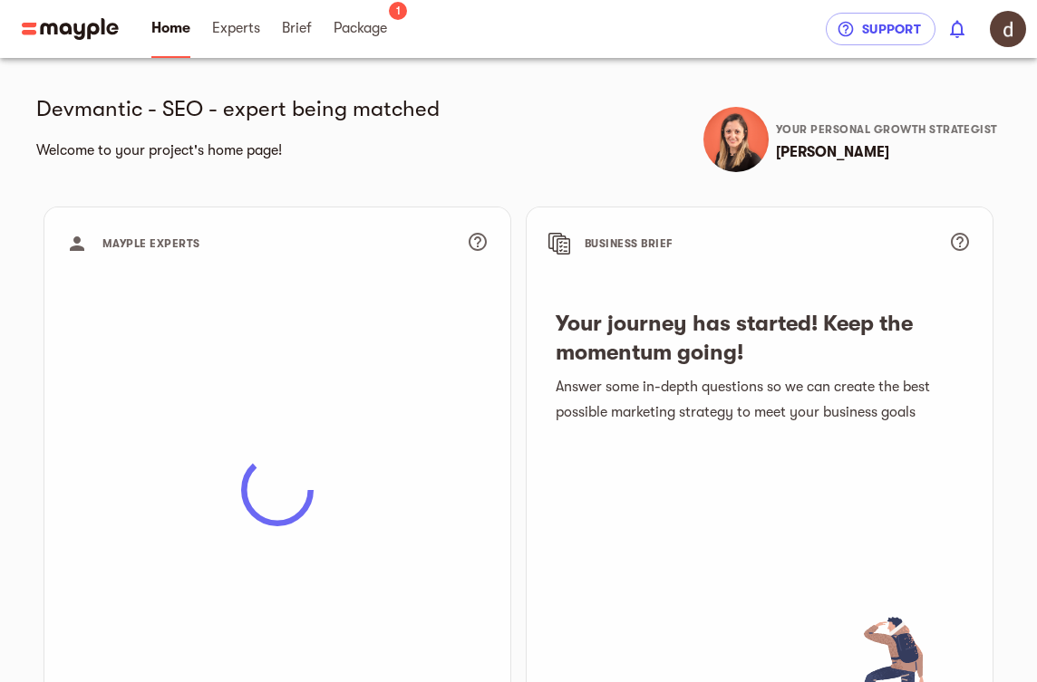
click at [1003, 24] on img "button" at bounding box center [1008, 29] width 36 height 36
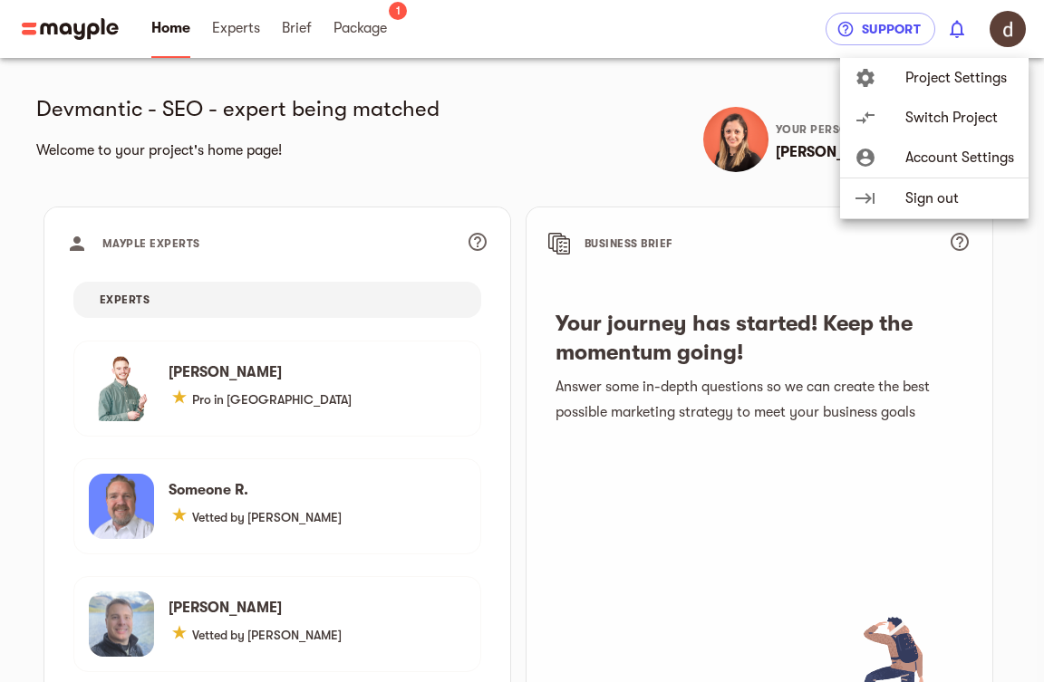
click at [963, 156] on span "Account Settings" at bounding box center [959, 158] width 109 height 22
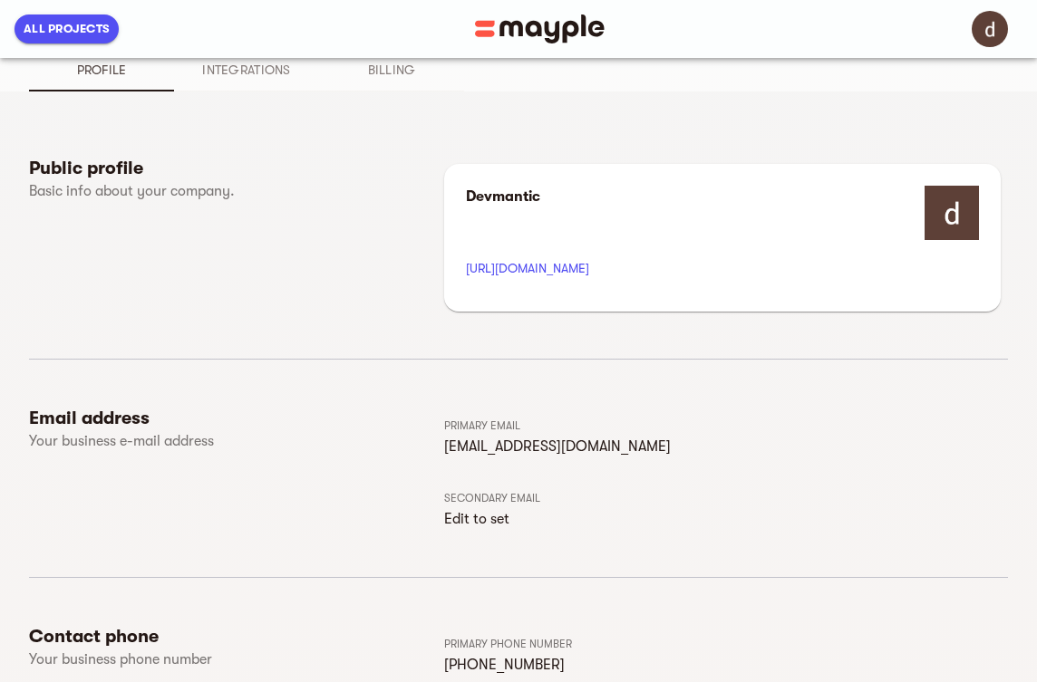
scroll to position [130, 0]
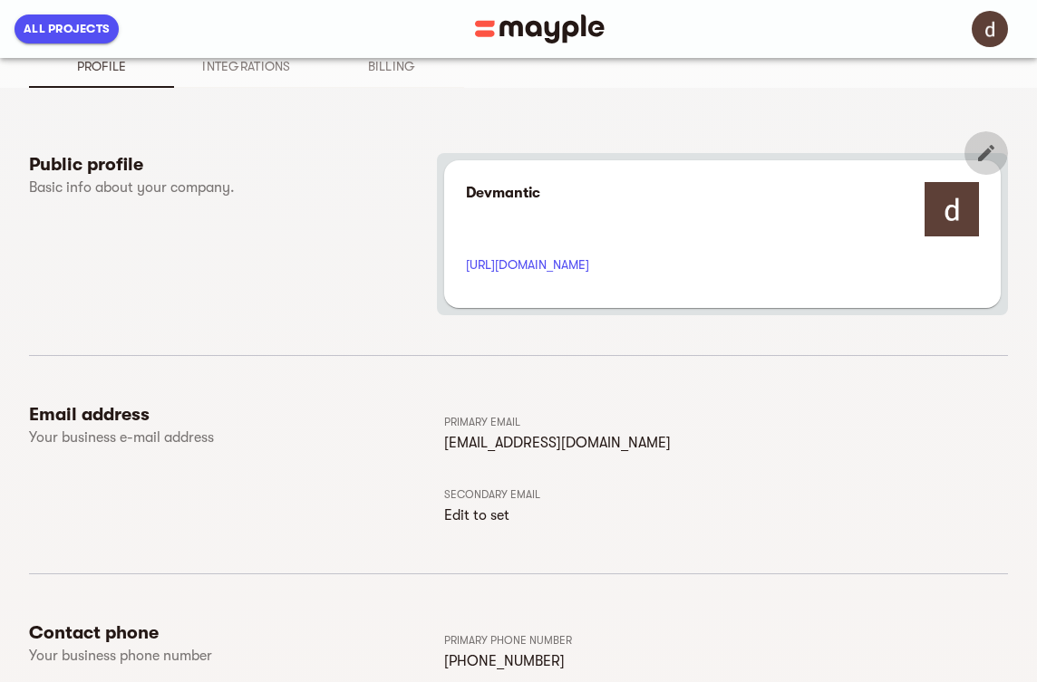
click at [980, 155] on icon "button" at bounding box center [986, 153] width 22 height 22
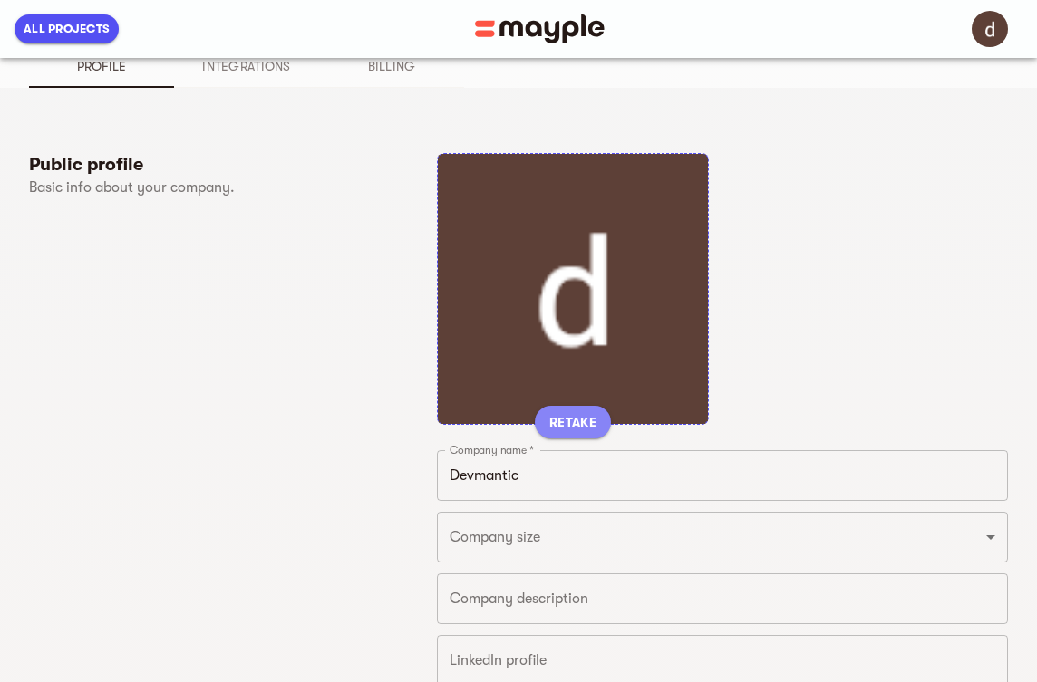
click at [568, 427] on span "RETAKE" at bounding box center [572, 422] width 47 height 22
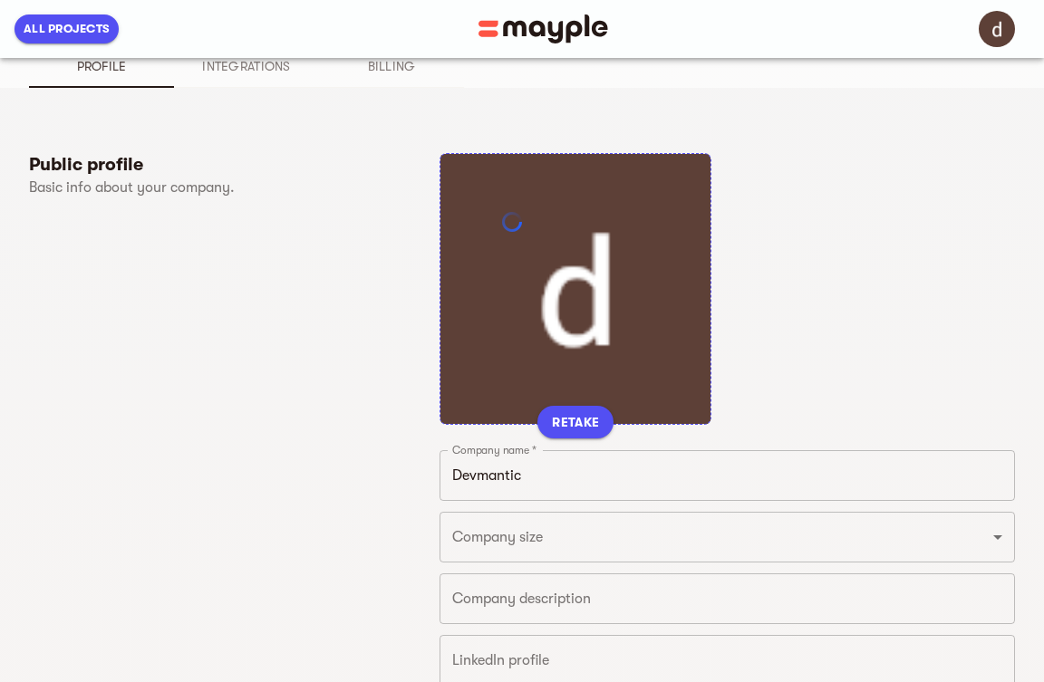
click at [562, 299] on div "RETAKE" at bounding box center [575, 289] width 272 height 272
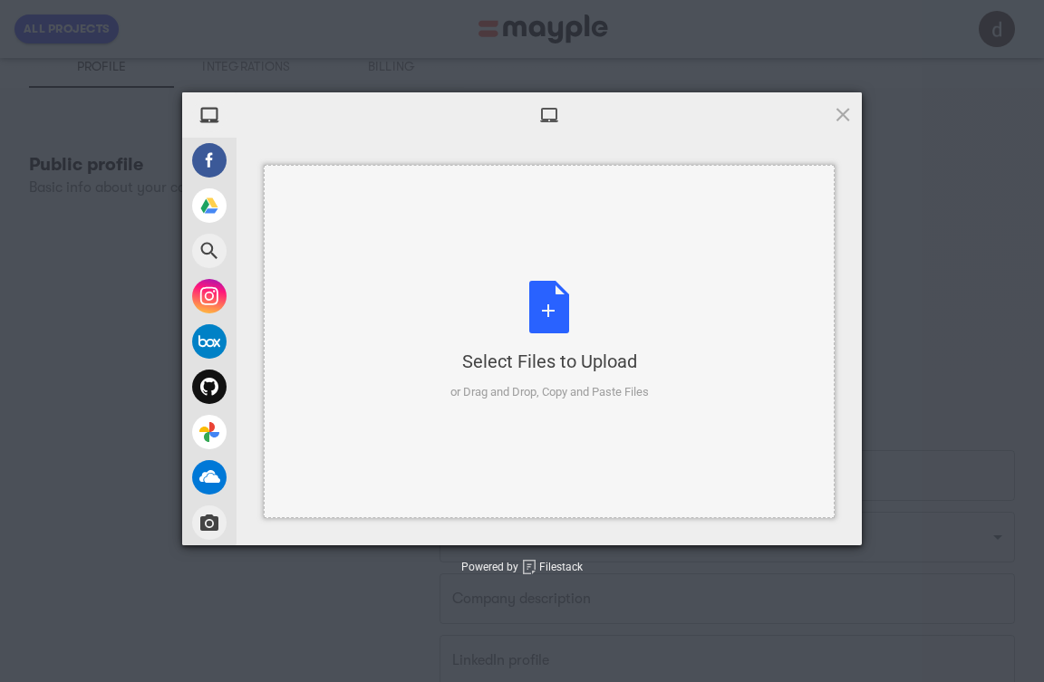
click at [537, 314] on div "Select Files to Upload or Drag and Drop, Copy and Paste Files" at bounding box center [549, 341] width 198 height 121
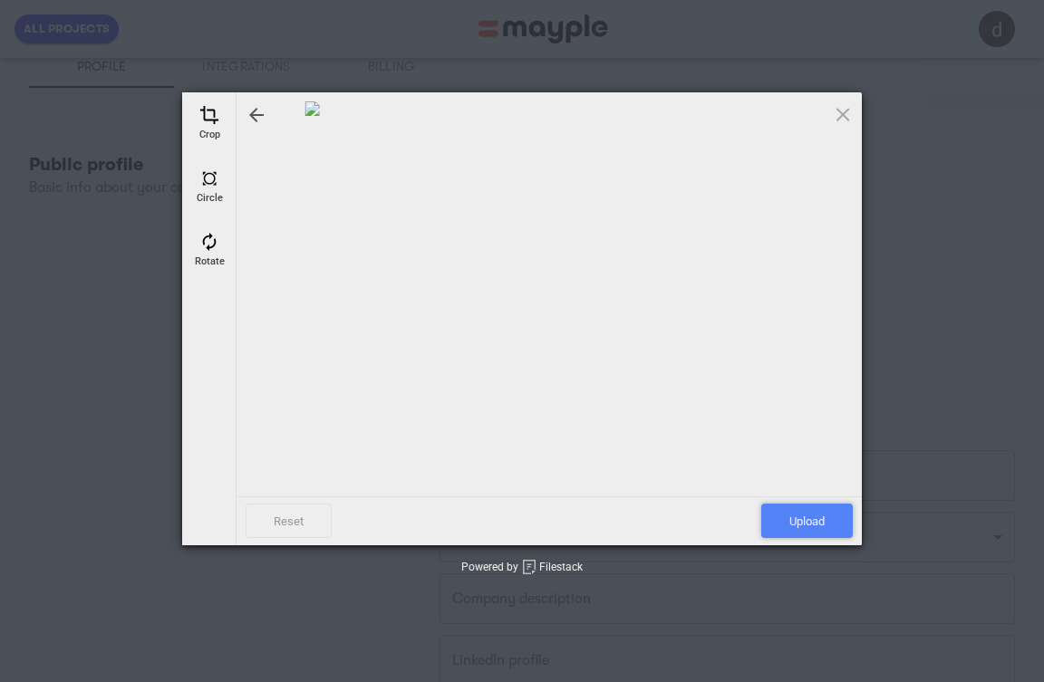
click at [830, 525] on span "Upload" at bounding box center [807, 521] width 92 height 34
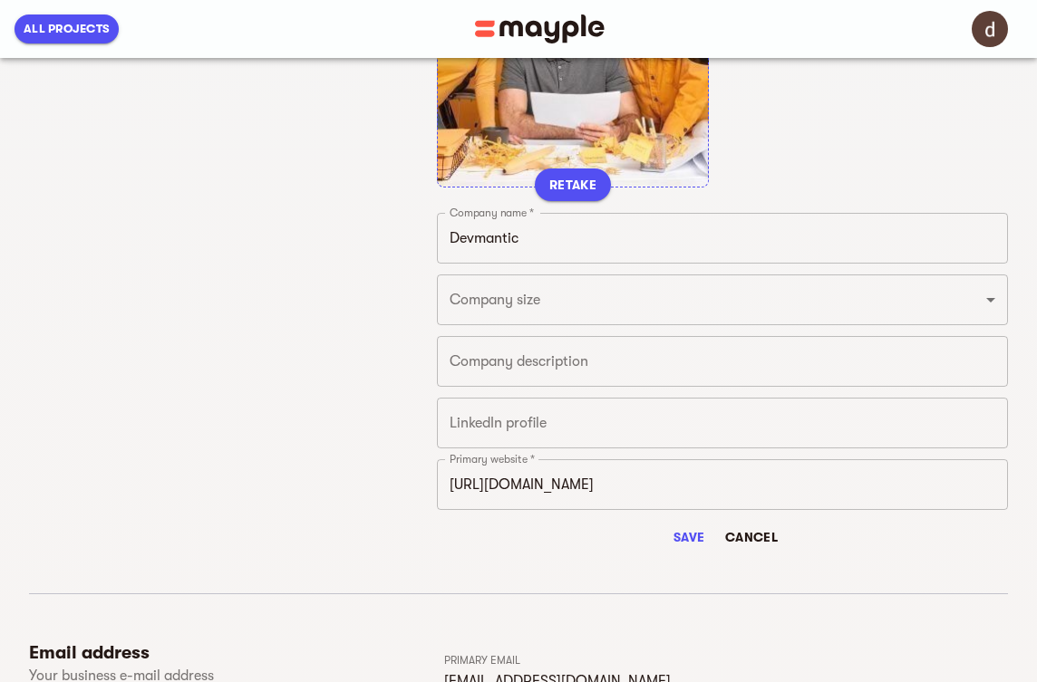
scroll to position [382, 0]
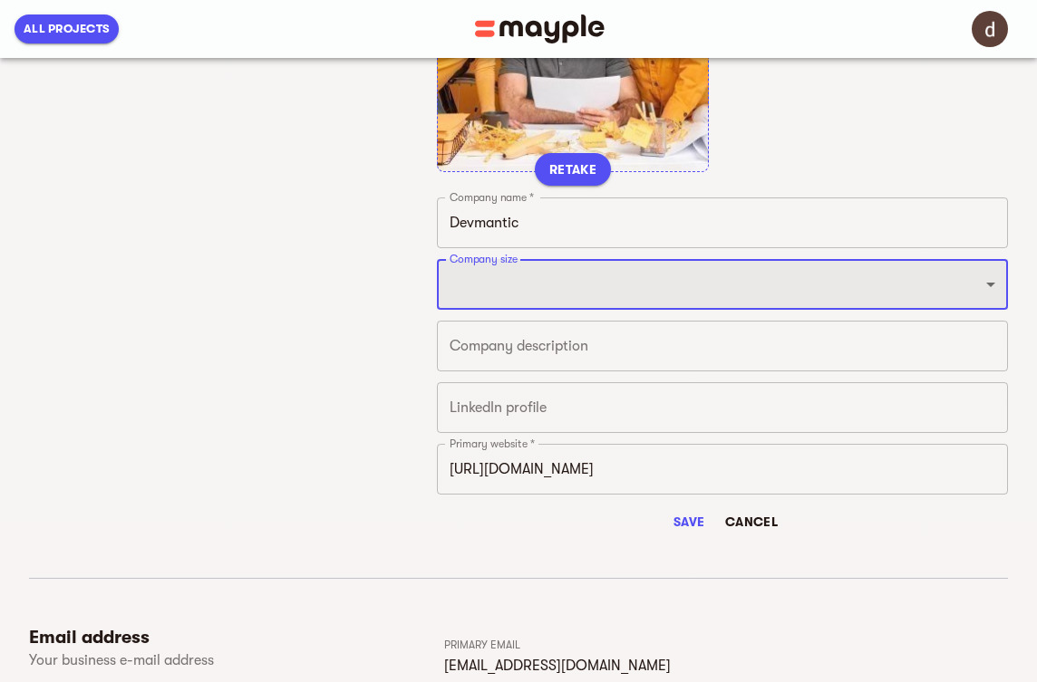
click at [591, 285] on select "Just 1 From 2 to 5 From 6 to 10 From 11 to 25 From 26 to 49 From 50 to 199 From…" at bounding box center [722, 284] width 571 height 51
select select "FROM_11_TO_25"
click at [437, 259] on select "Just 1 From 2 to 5 From 6 to 10 From 11 to 25 From 26 to 49 From 50 to 199 From…" at bounding box center [722, 284] width 571 height 51
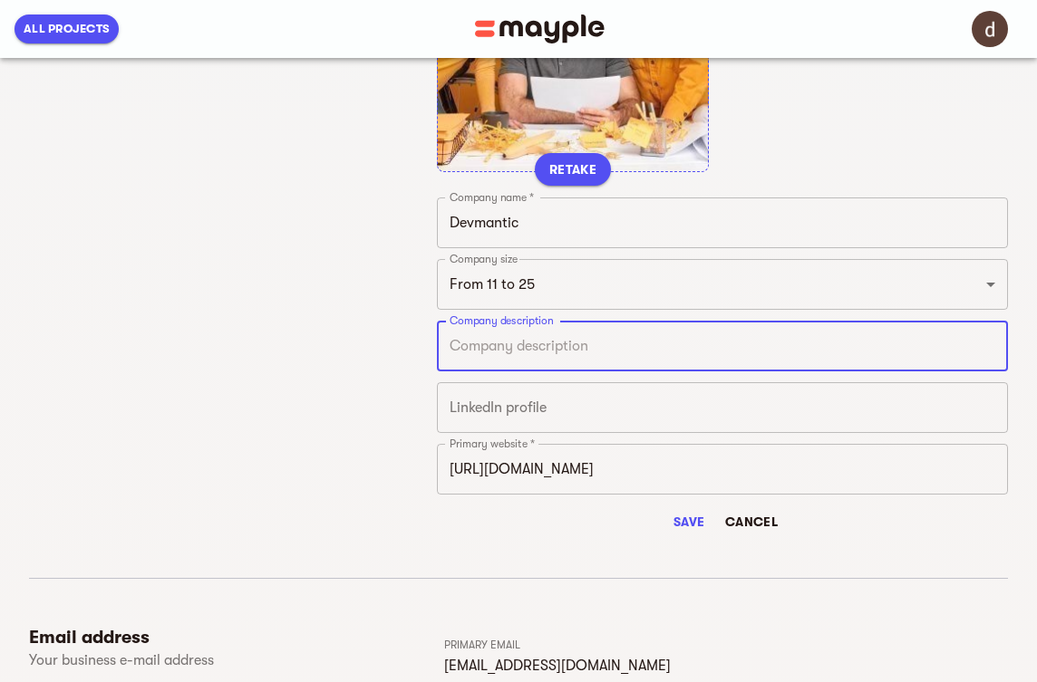
click at [558, 346] on textarea at bounding box center [722, 346] width 546 height 17
paste textarea "Empowering businesses with smart digital solutions to grow, connect, and innova…"
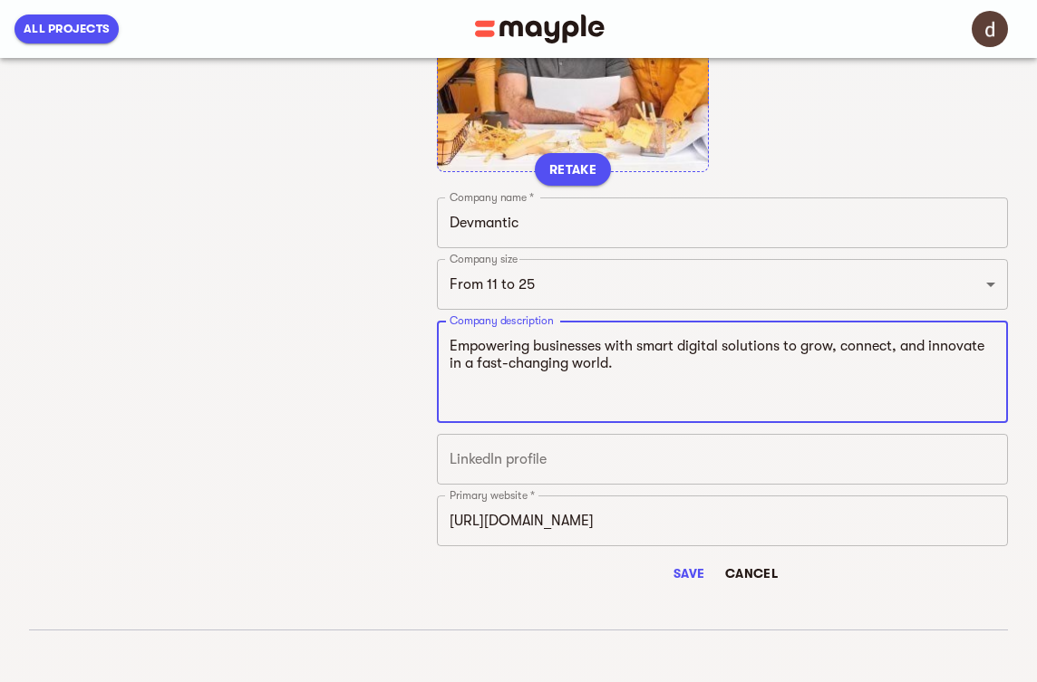
click at [533, 396] on textarea "Empowering businesses with smart digital solutions to grow, connect, and innova…" at bounding box center [722, 372] width 546 height 69
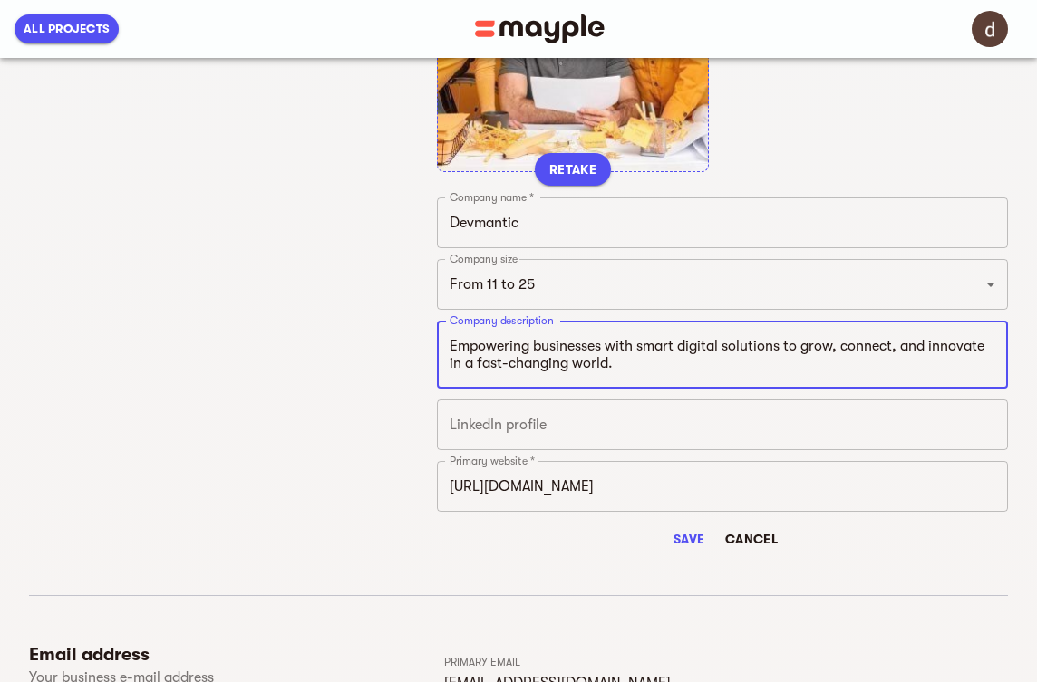
type textarea "Empowering businesses with smart digital solutions to grow, connect, and innova…"
click at [576, 436] on input "text" at bounding box center [722, 425] width 571 height 51
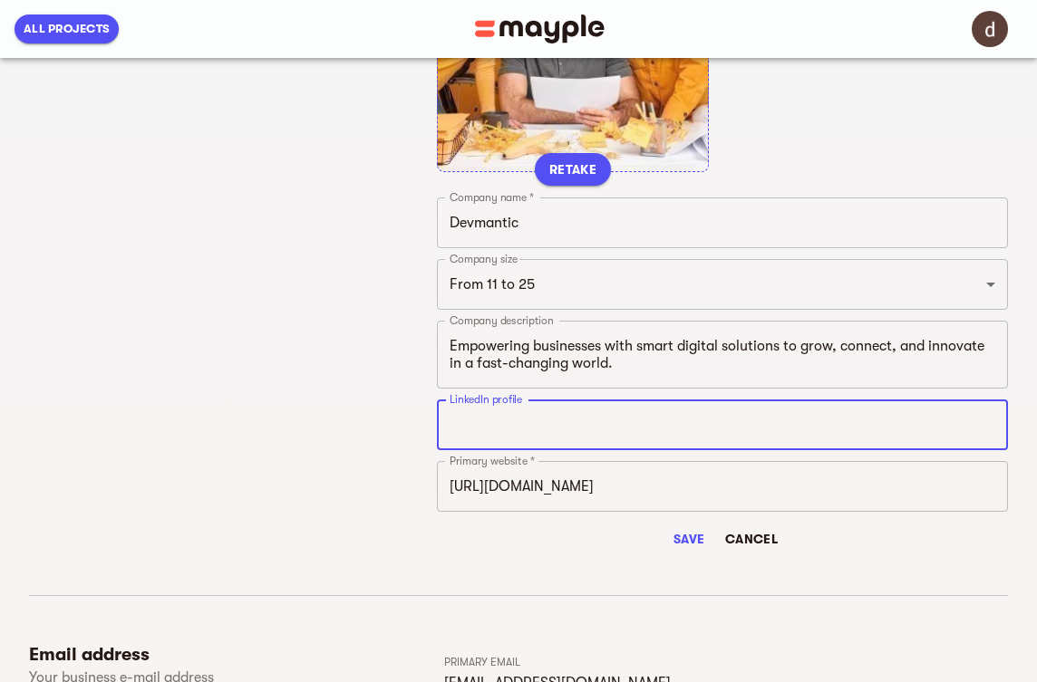
click at [690, 536] on span "Save" at bounding box center [688, 539] width 43 height 22
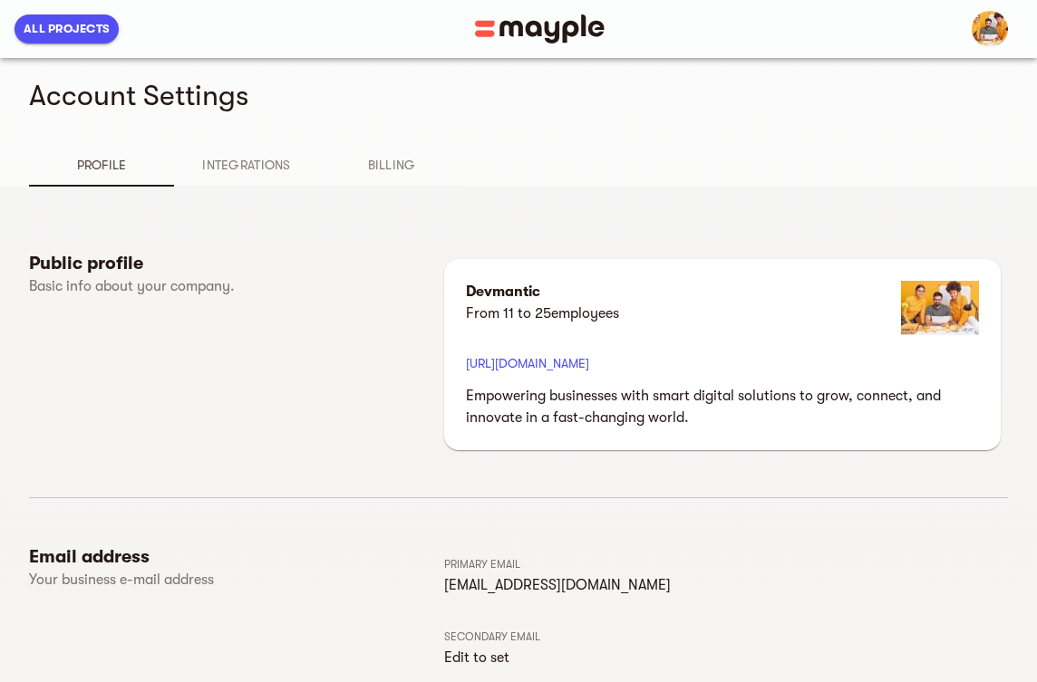
scroll to position [0, 0]
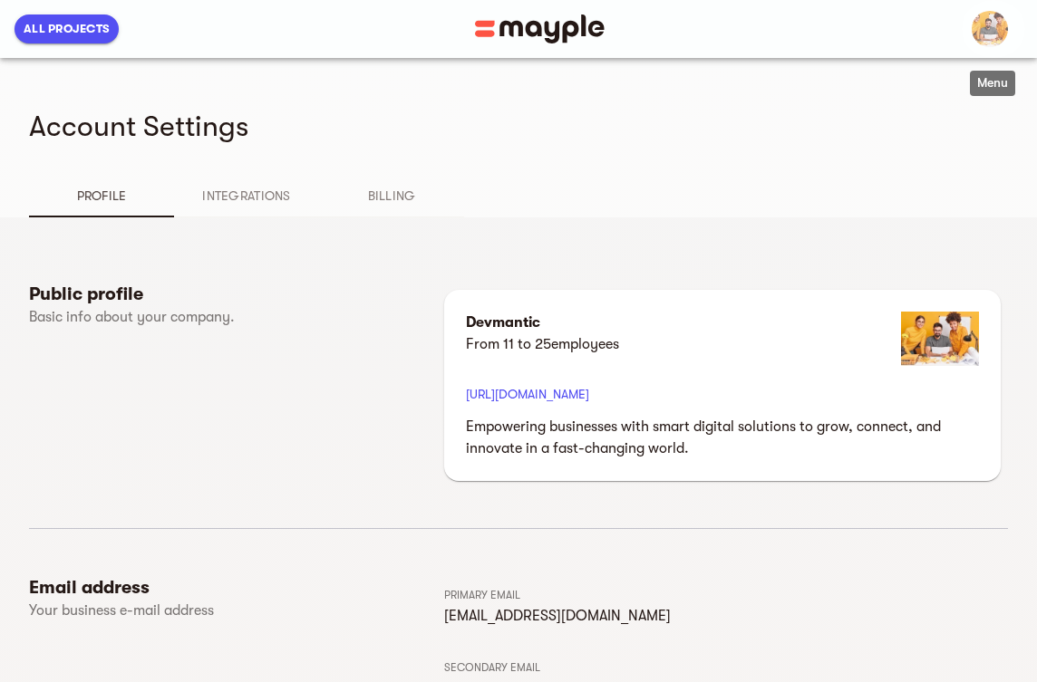
click at [984, 36] on img "button" at bounding box center [989, 29] width 36 height 36
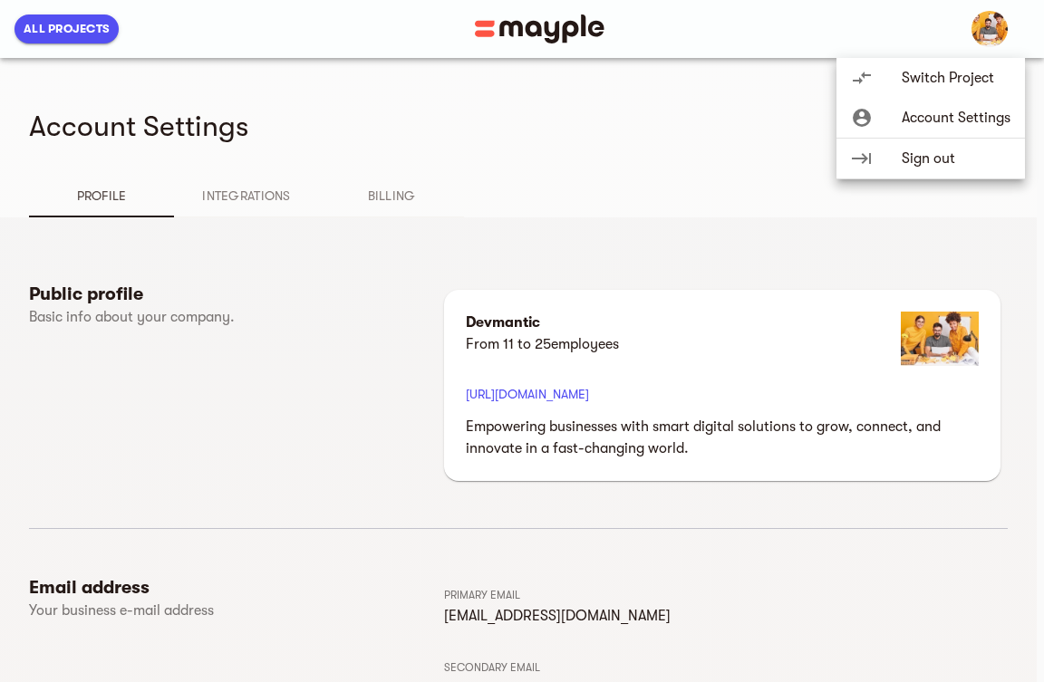
click at [377, 197] on div at bounding box center [522, 341] width 1044 height 682
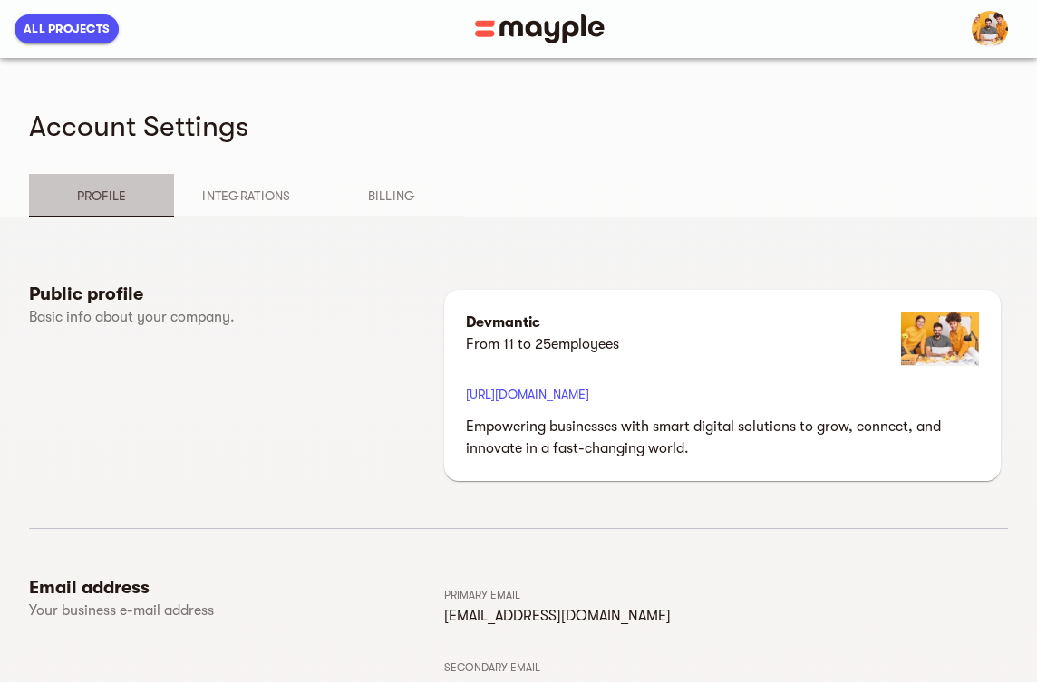
click at [115, 191] on span "Profile" at bounding box center [101, 196] width 123 height 22
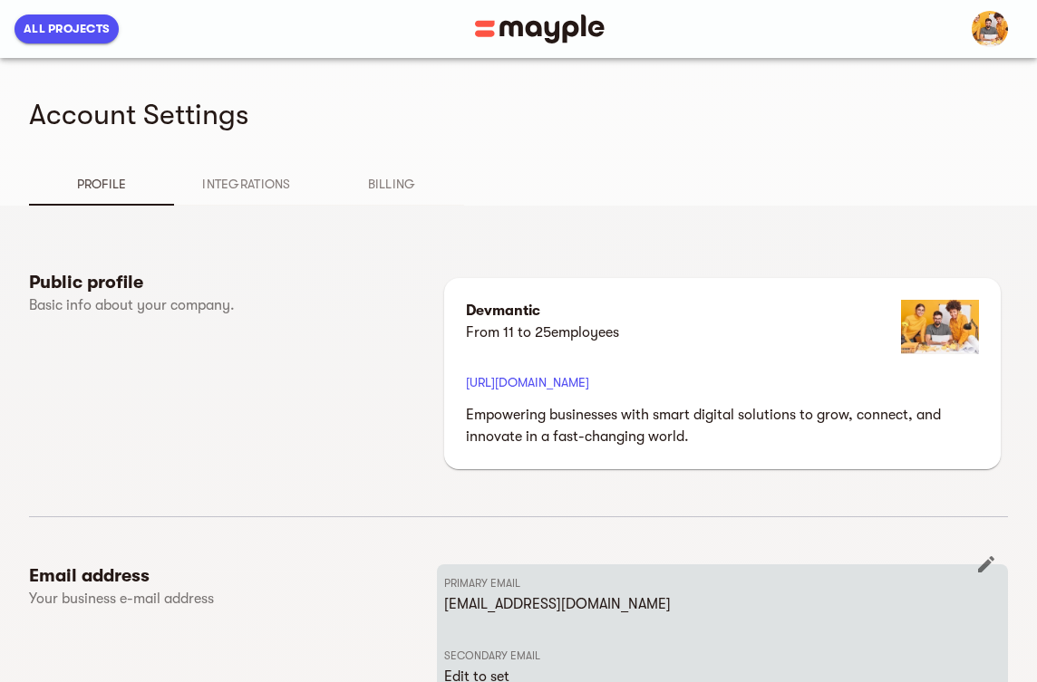
scroll to position [91, 0]
